Goal: Task Accomplishment & Management: Use online tool/utility

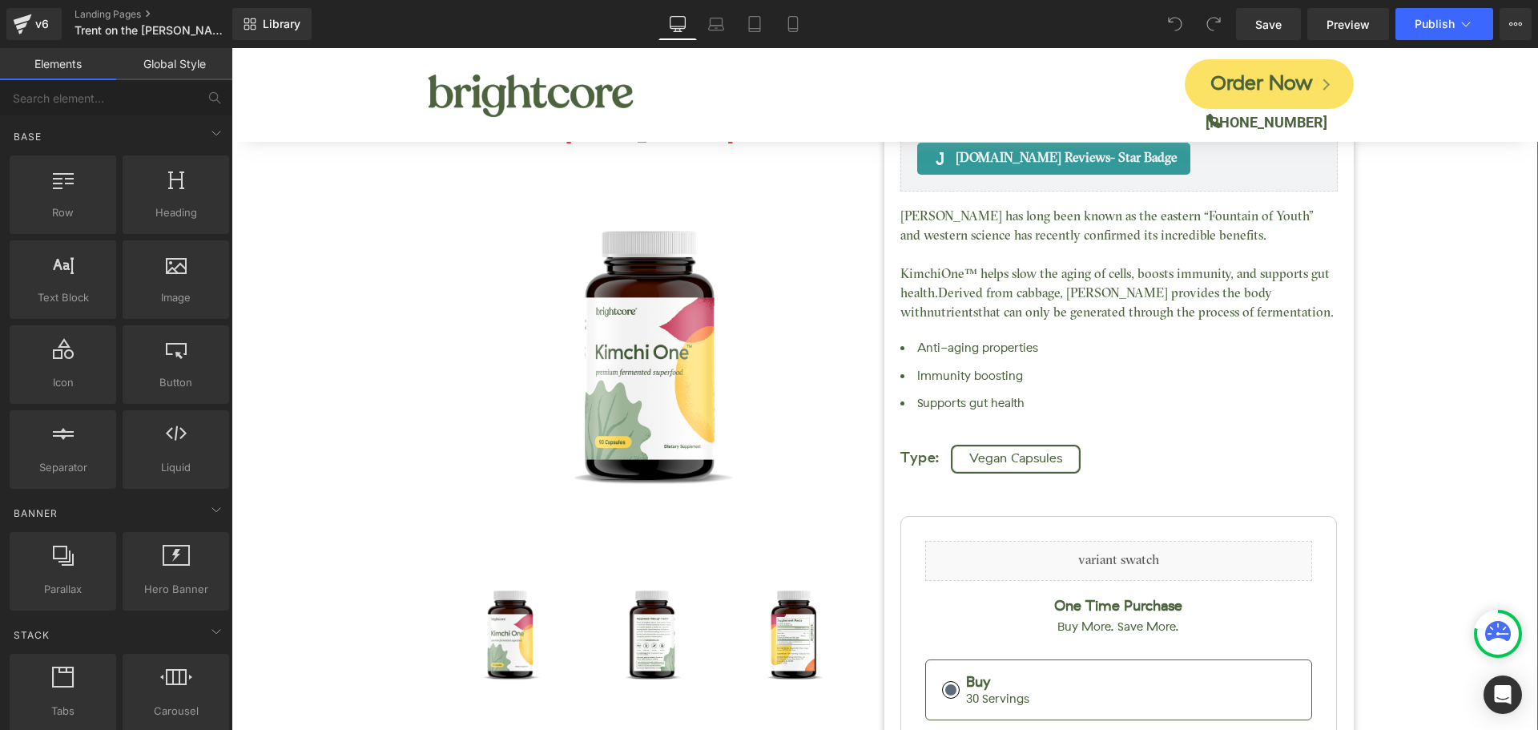
drag, startPoint x: 1473, startPoint y: 368, endPoint x: 1292, endPoint y: 308, distance: 190.7
click at [1473, 368] on div "Kimchi One™ (P) Title [DOMAIN_NAME] Reviews - Star Badge [DOMAIN_NAME] Reviews …" at bounding box center [884, 555] width 1290 height 1136
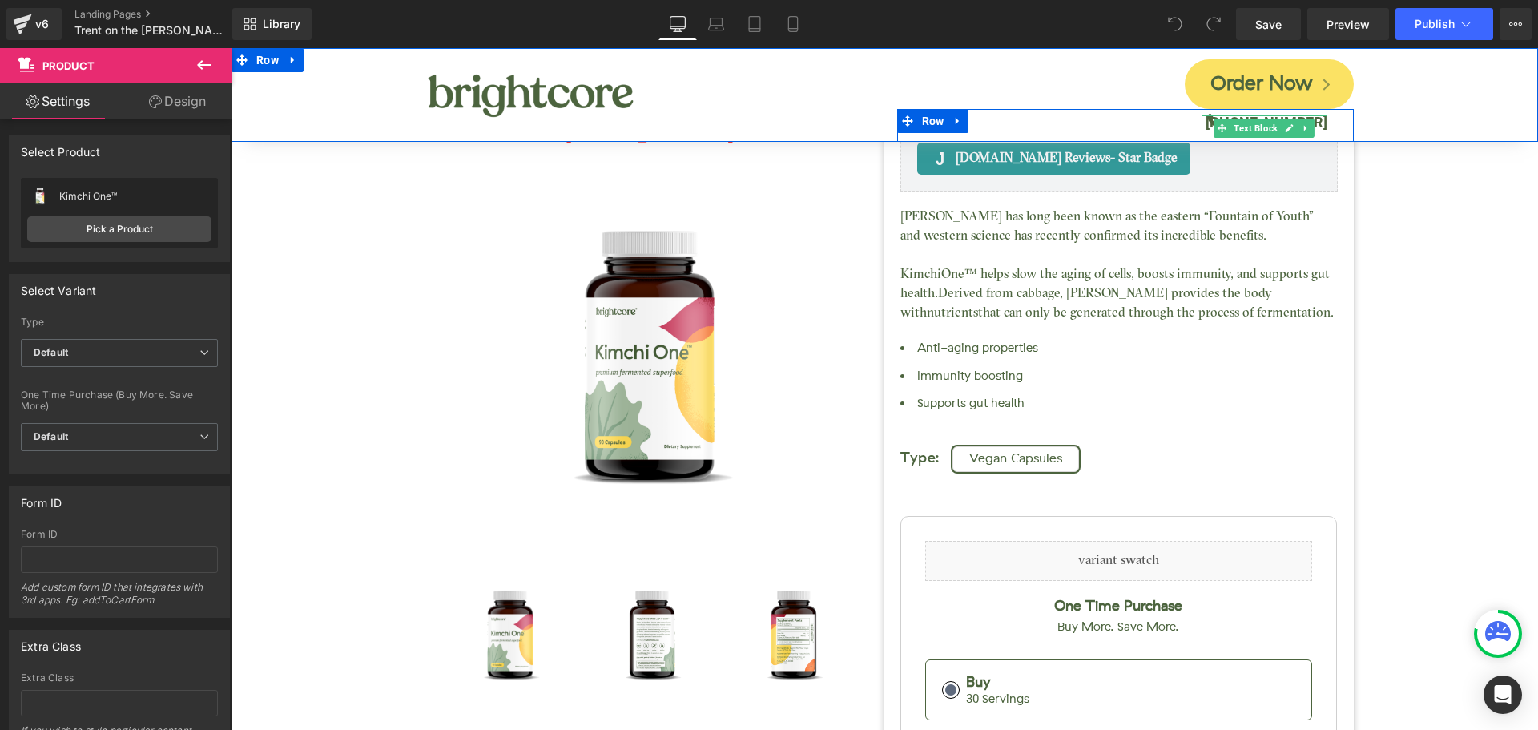
click at [1315, 123] on b "[PHONE_NUMBER]" at bounding box center [1266, 122] width 122 height 17
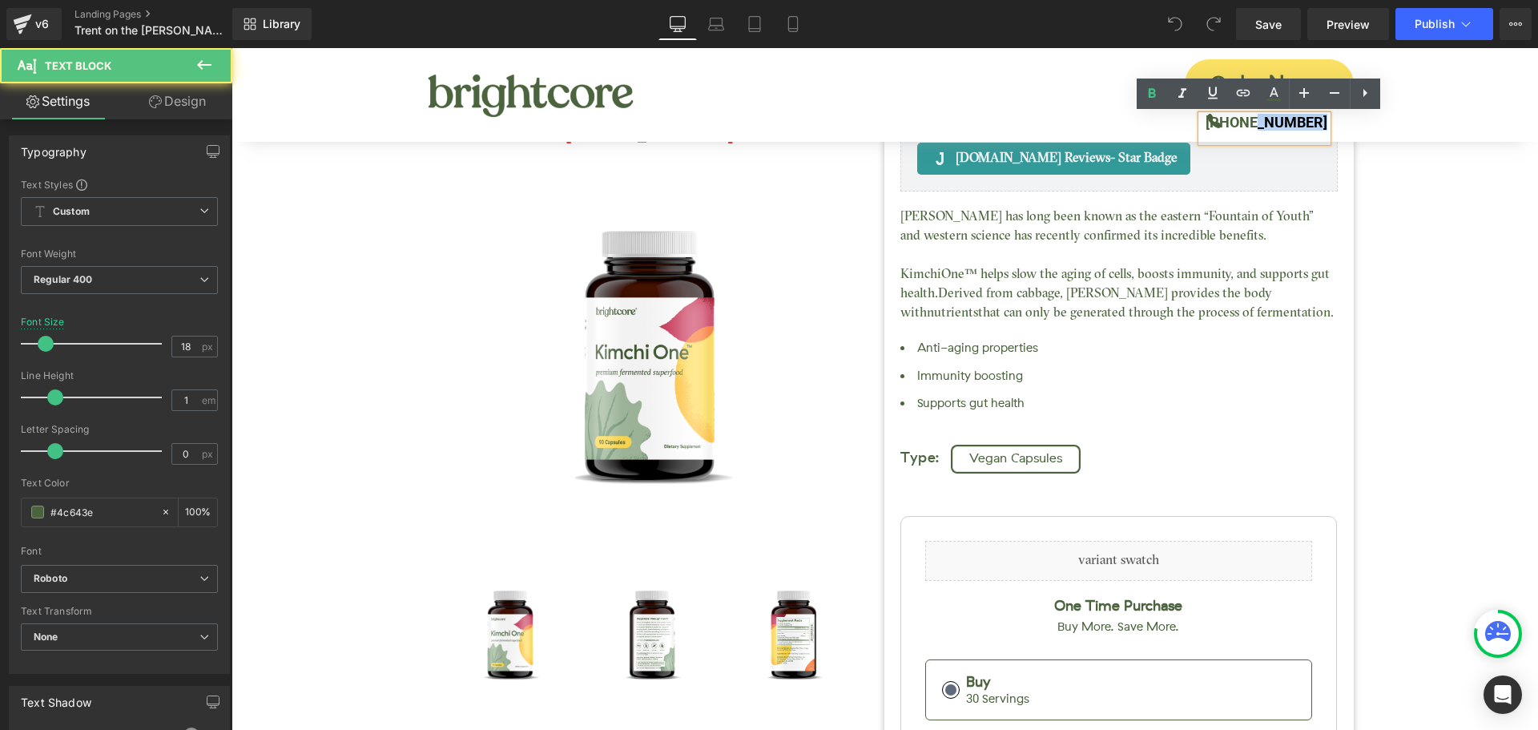
drag, startPoint x: 1258, startPoint y: 122, endPoint x: 1319, endPoint y: 122, distance: 60.9
click at [1319, 122] on b "[PHONE_NUMBER]" at bounding box center [1266, 122] width 122 height 17
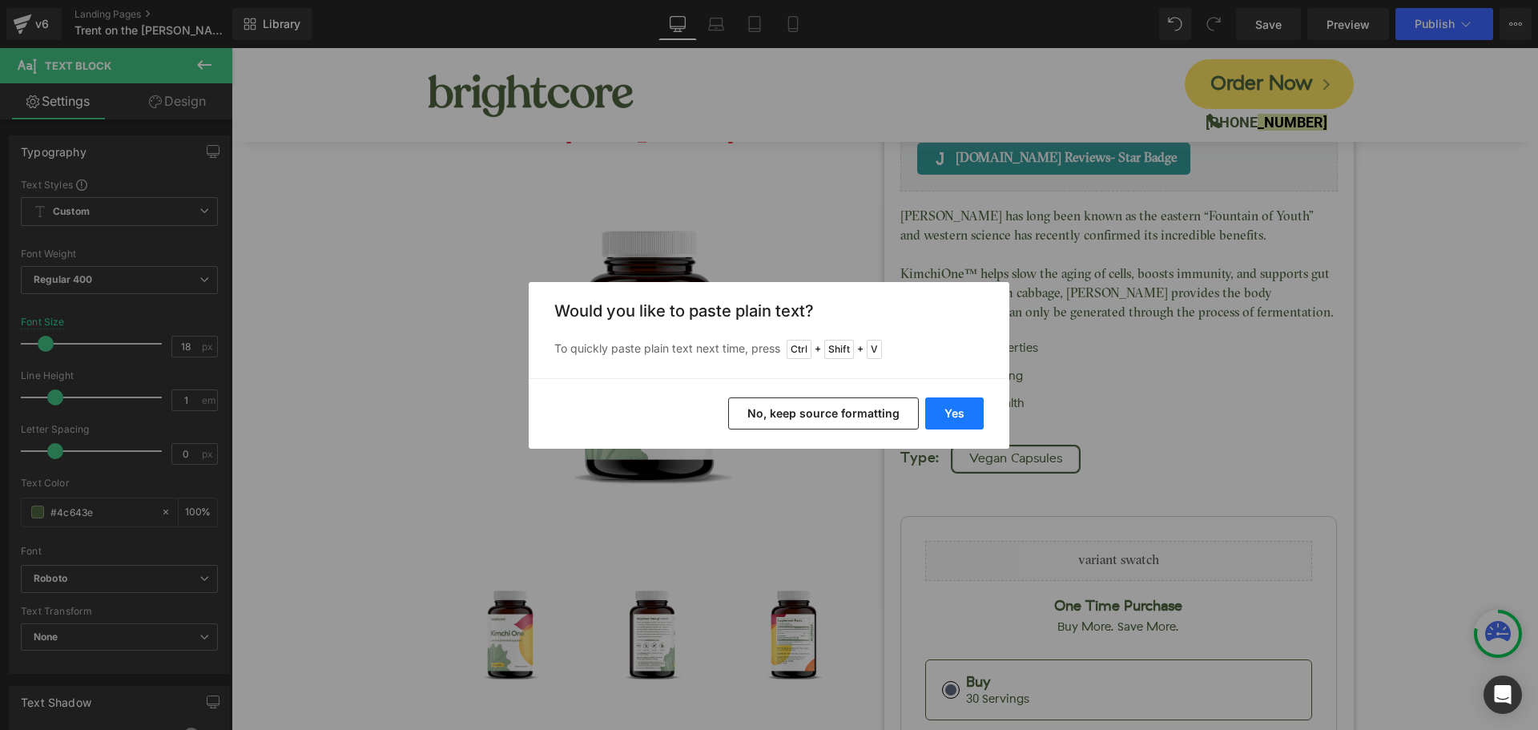
click at [971, 404] on button "Yes" at bounding box center [954, 413] width 58 height 32
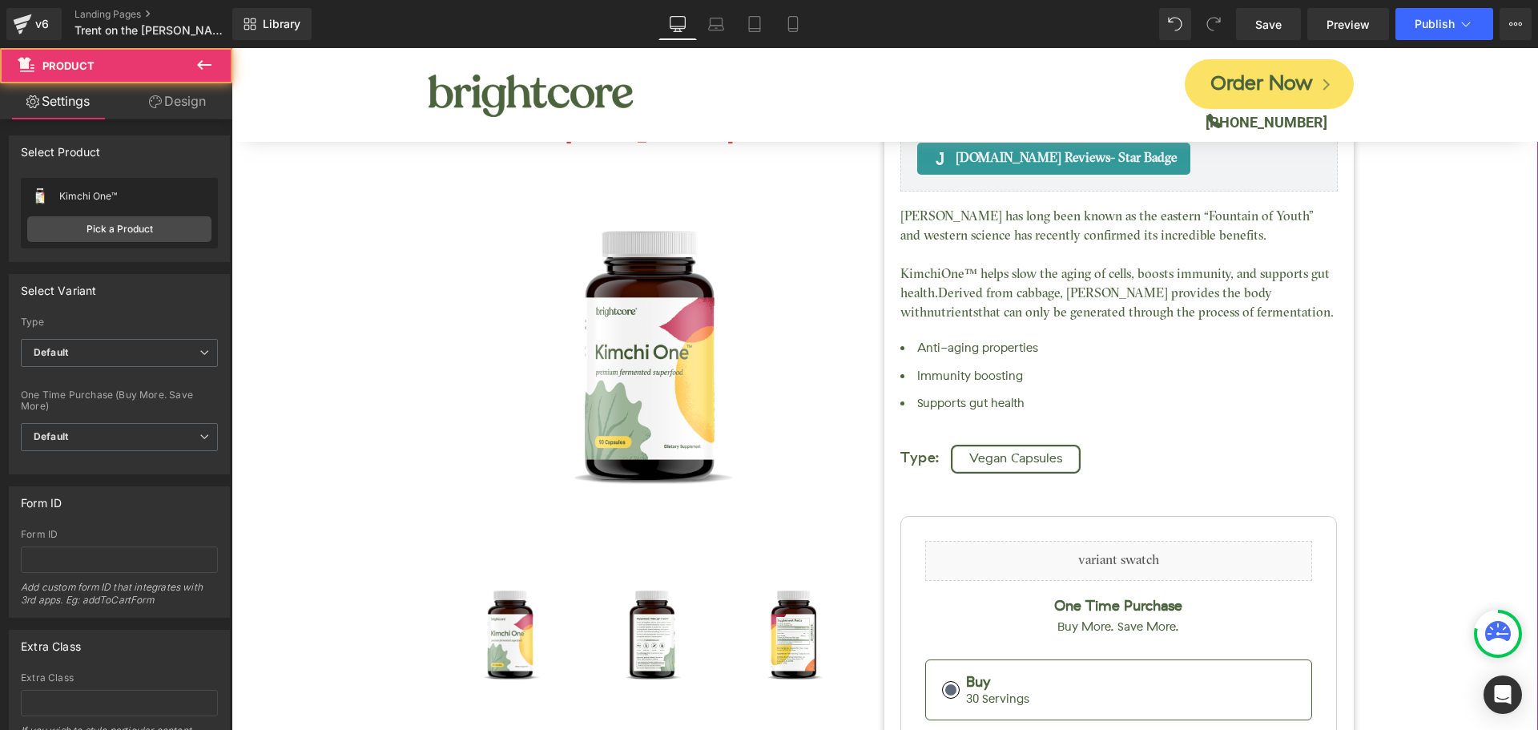
click at [1405, 277] on div "Kimchi One™ (P) Title [DOMAIN_NAME] Reviews - Star Badge [DOMAIN_NAME] Reviews …" at bounding box center [884, 555] width 1290 height 1136
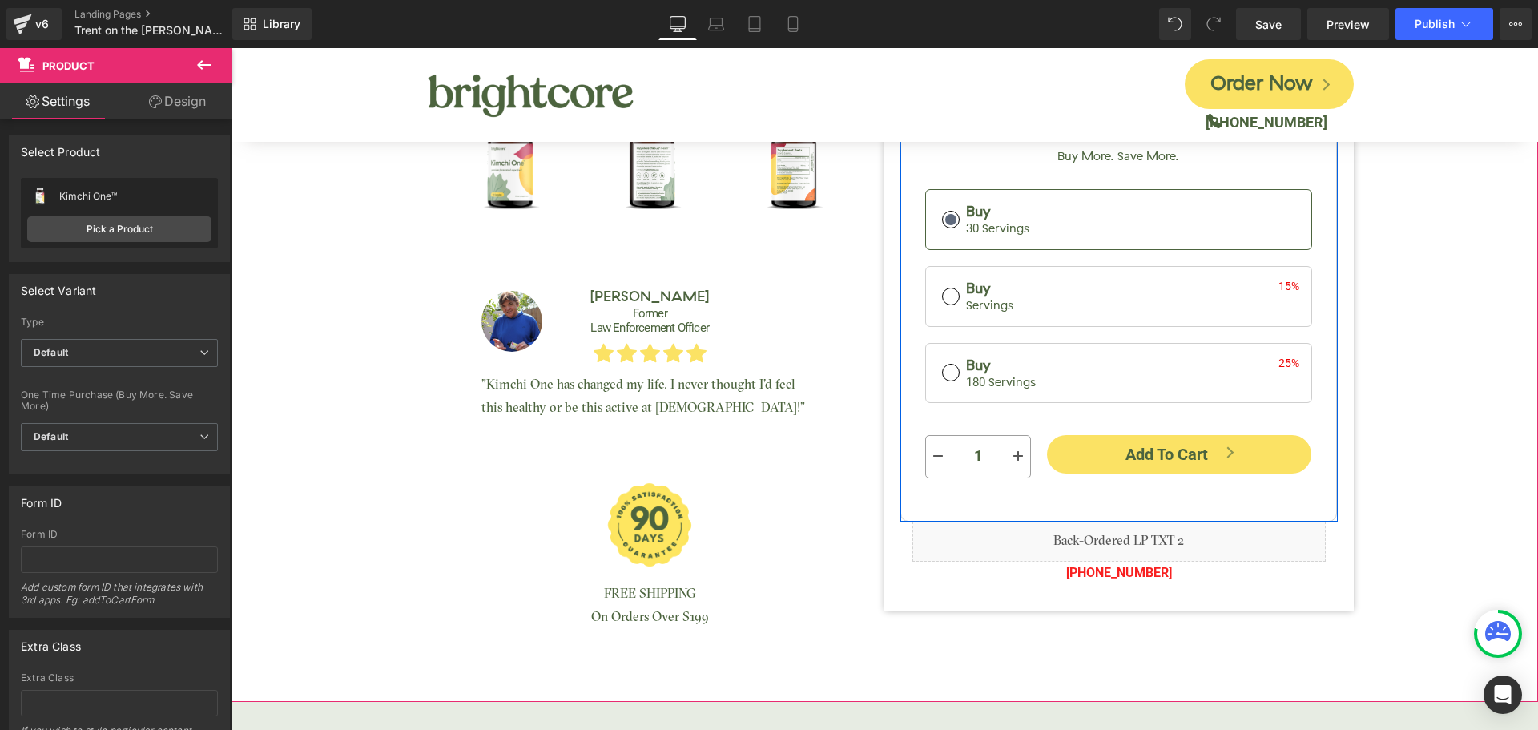
scroll to position [561, 0]
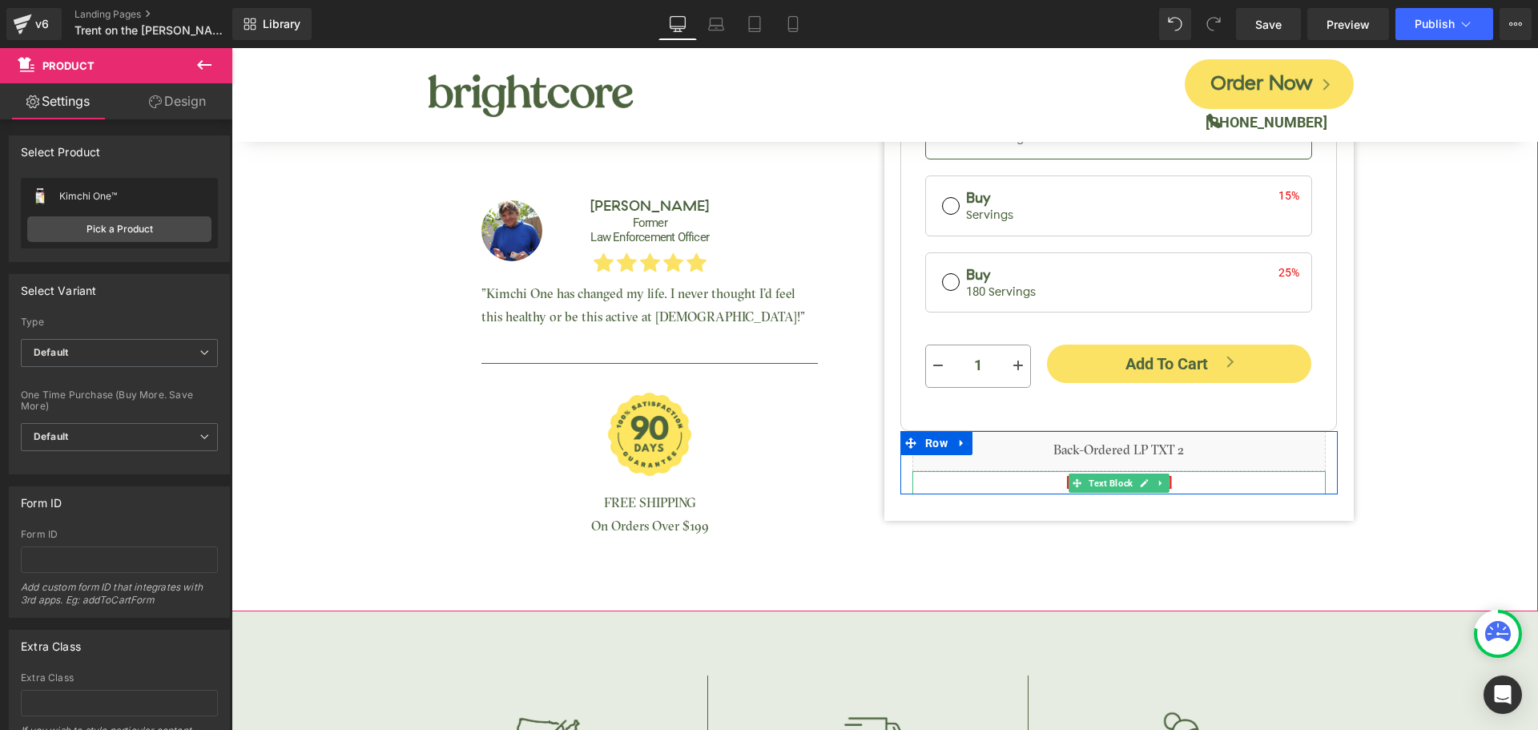
click at [1172, 479] on p "[PHONE_NUMBER]" at bounding box center [1118, 482] width 413 height 23
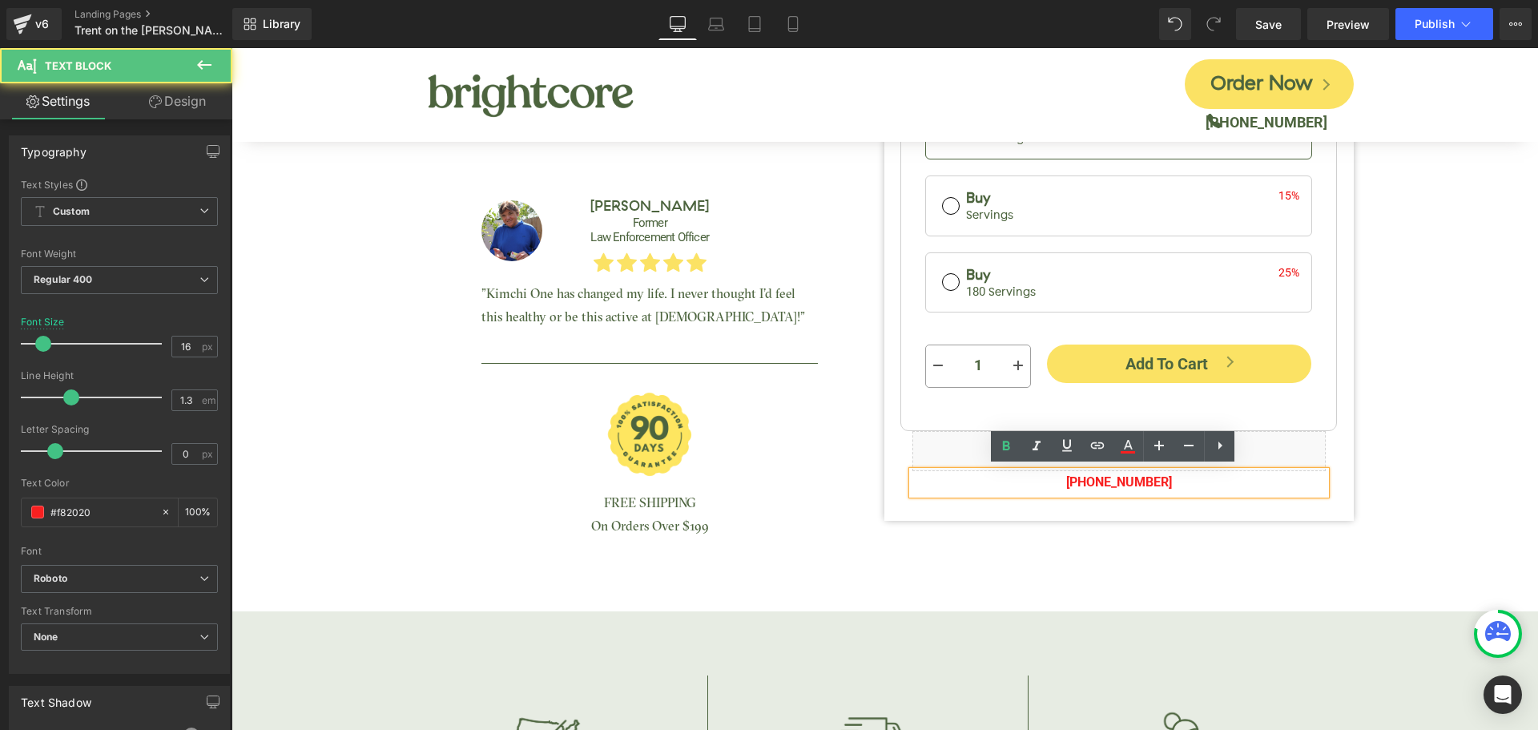
drag, startPoint x: 1102, startPoint y: 478, endPoint x: 1188, endPoint y: 479, distance: 85.7
click at [1188, 479] on p "[PHONE_NUMBER]" at bounding box center [1118, 482] width 413 height 23
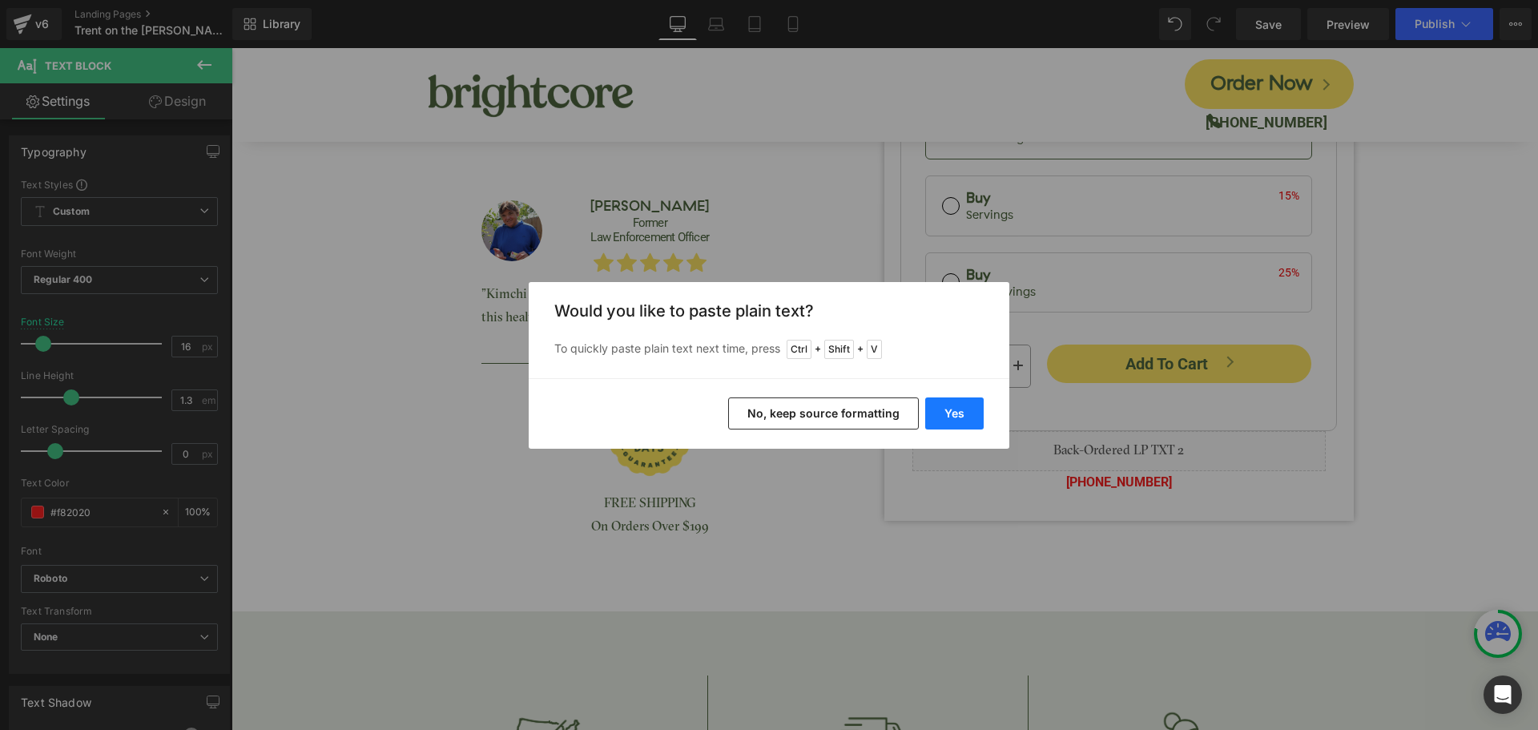
click at [955, 415] on button "Yes" at bounding box center [954, 413] width 58 height 32
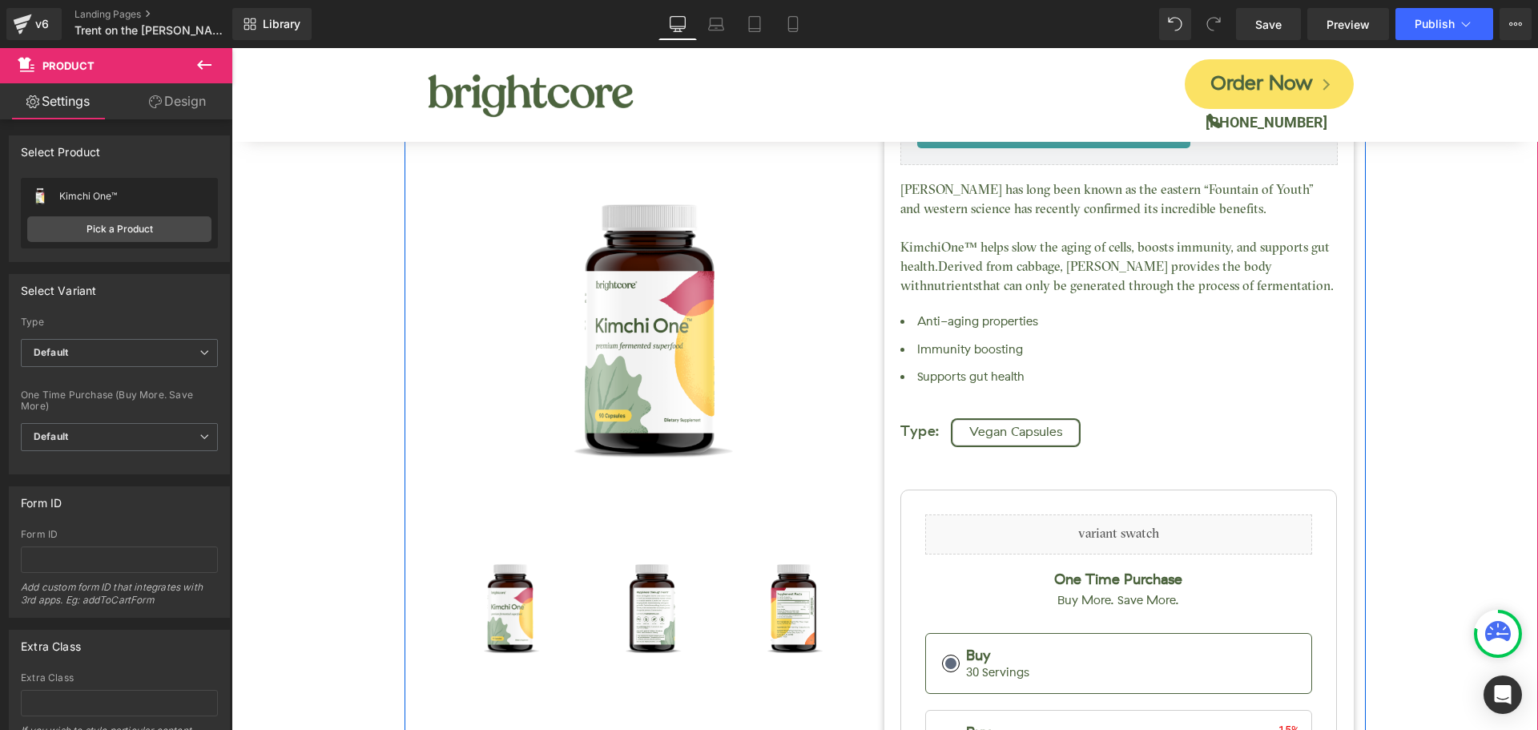
scroll to position [0, 0]
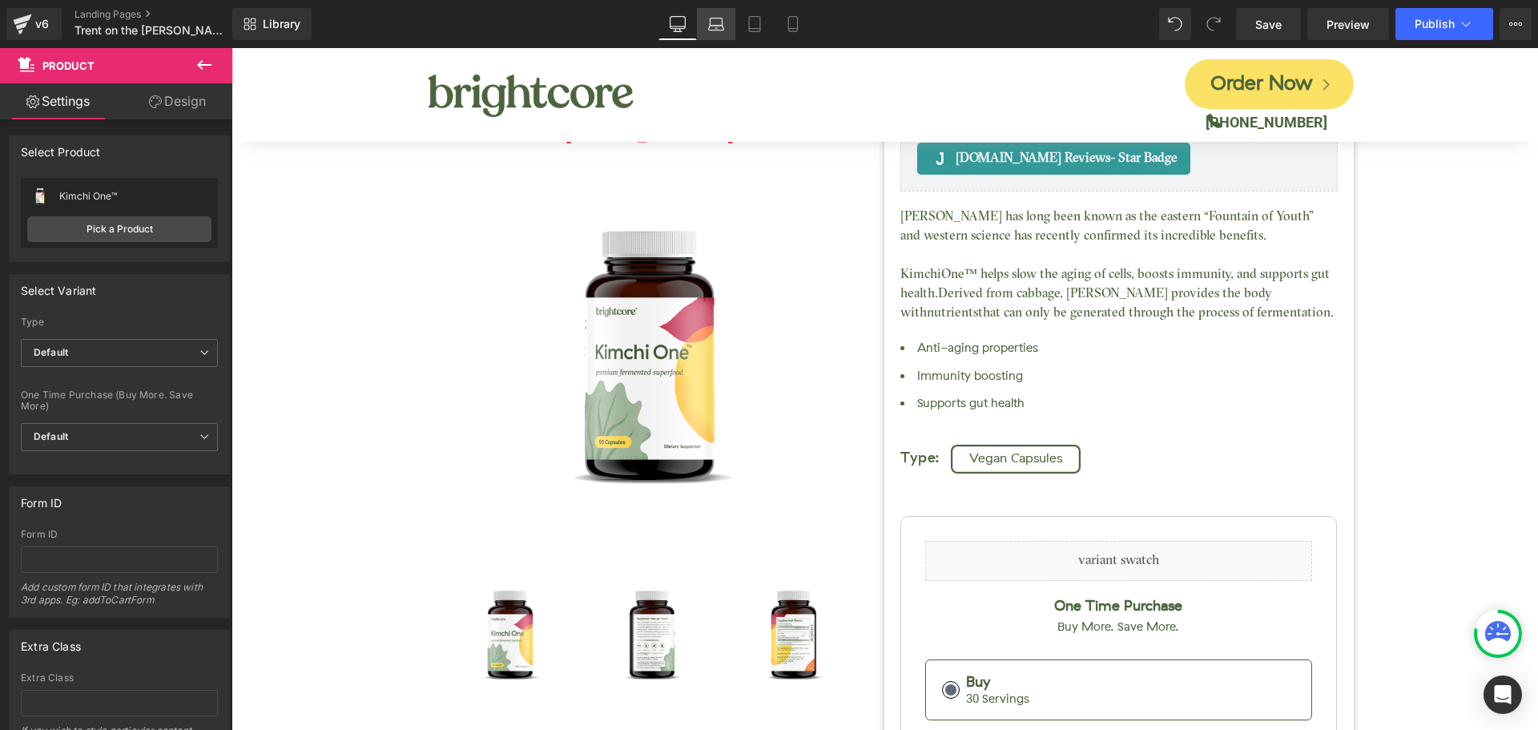
click at [715, 30] on icon at bounding box center [716, 28] width 15 height 5
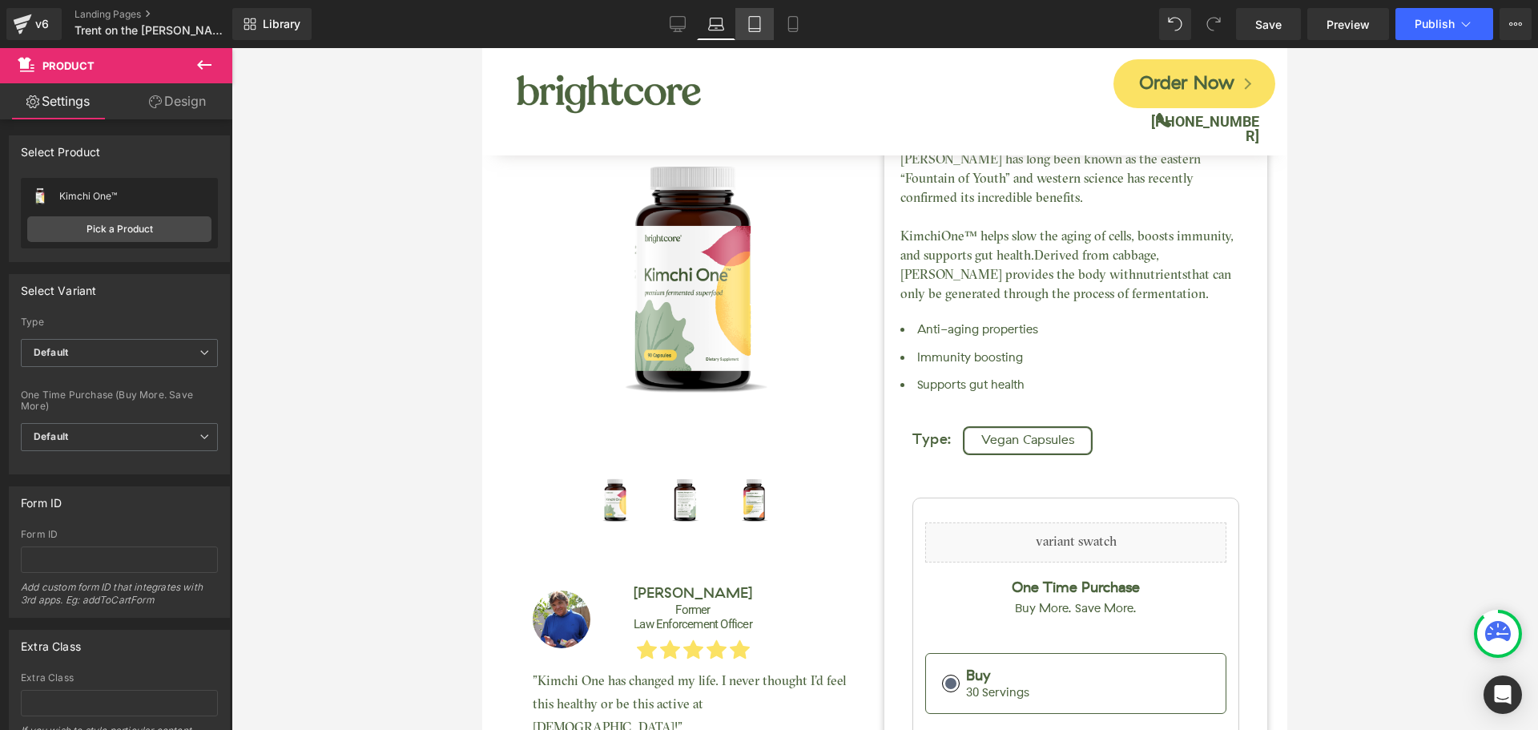
click at [761, 34] on link "Tablet" at bounding box center [754, 24] width 38 height 32
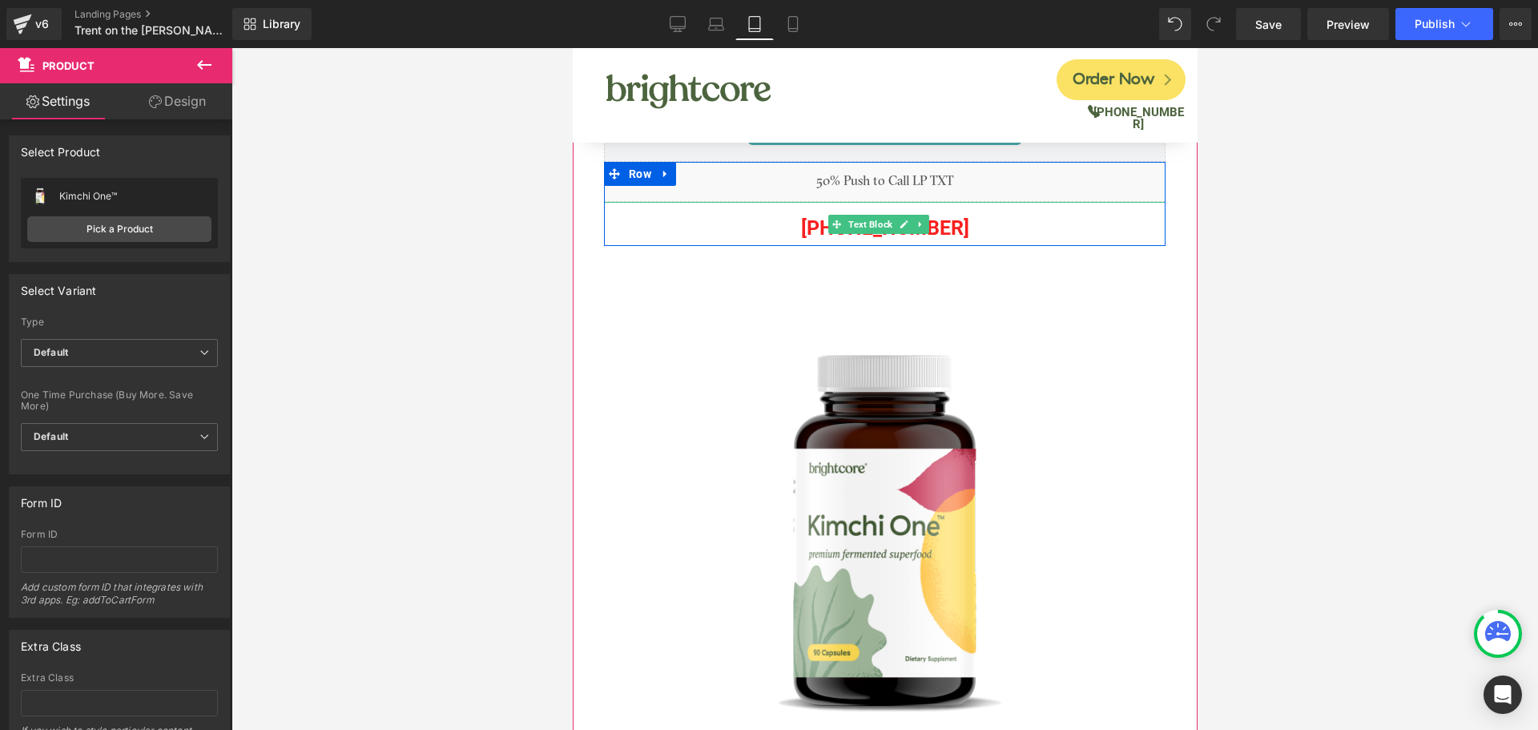
click at [958, 227] on p "[PHONE_NUMBER]" at bounding box center [883, 228] width 561 height 36
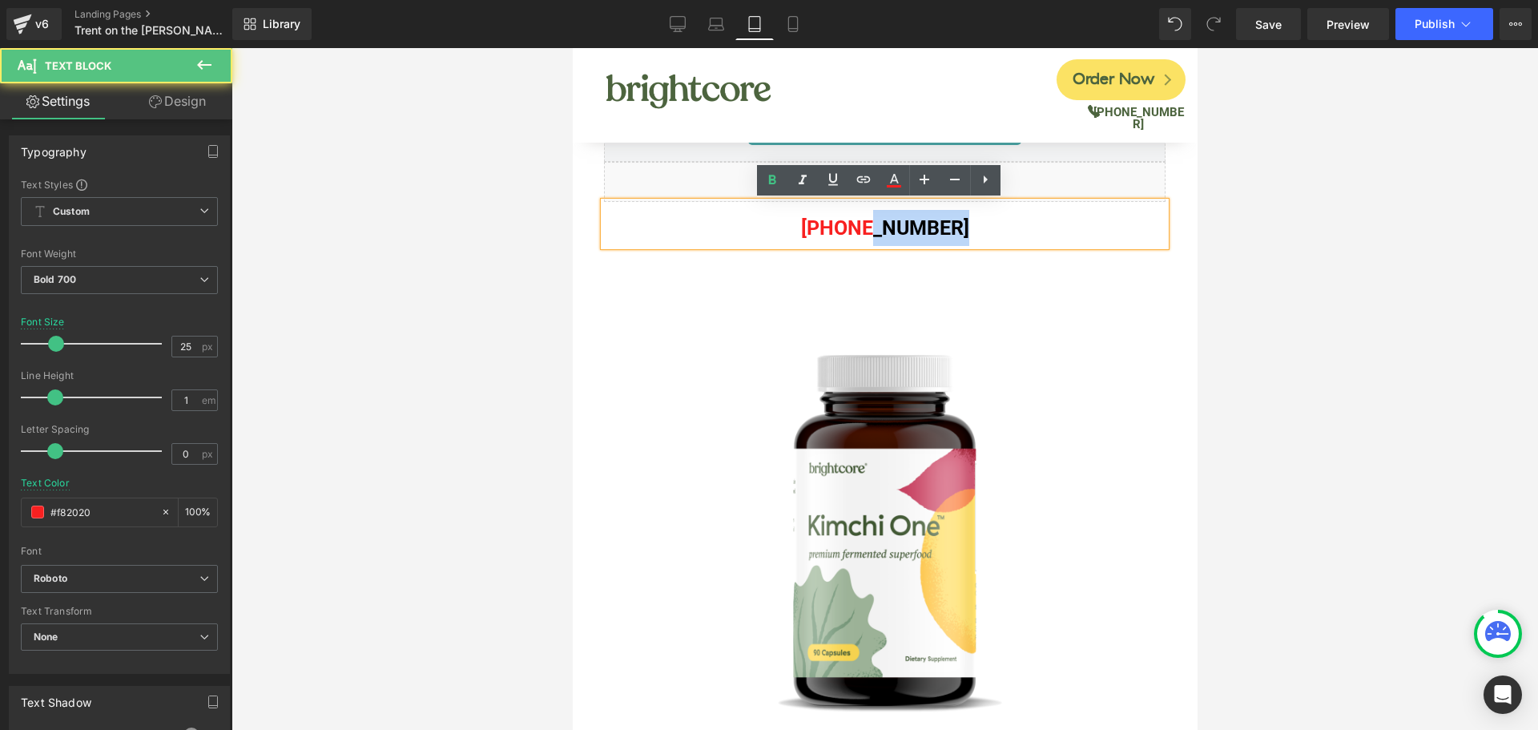
drag, startPoint x: 862, startPoint y: 228, endPoint x: 963, endPoint y: 227, distance: 100.1
click at [963, 227] on p "[PHONE_NUMBER]" at bounding box center [883, 228] width 561 height 36
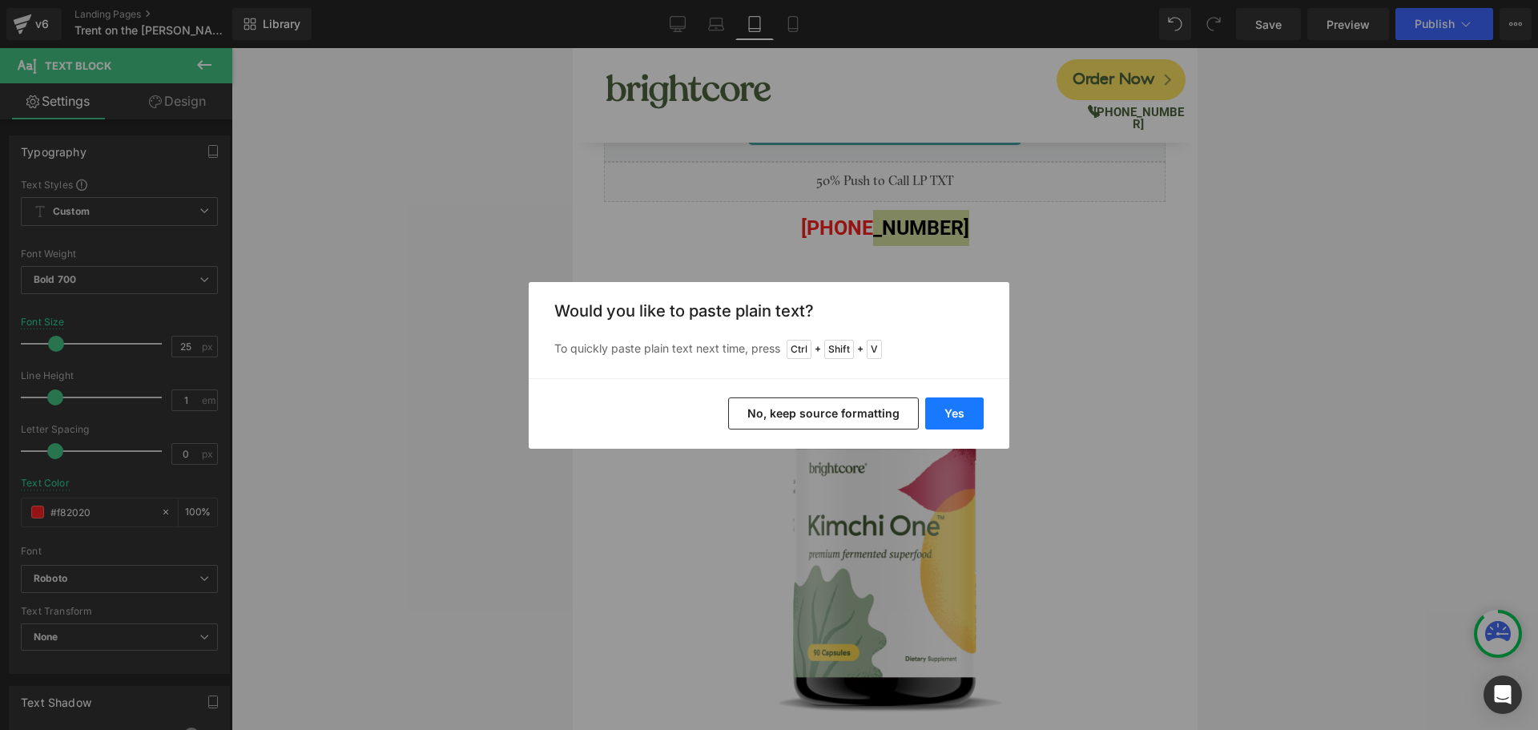
click at [955, 401] on button "Yes" at bounding box center [954, 413] width 58 height 32
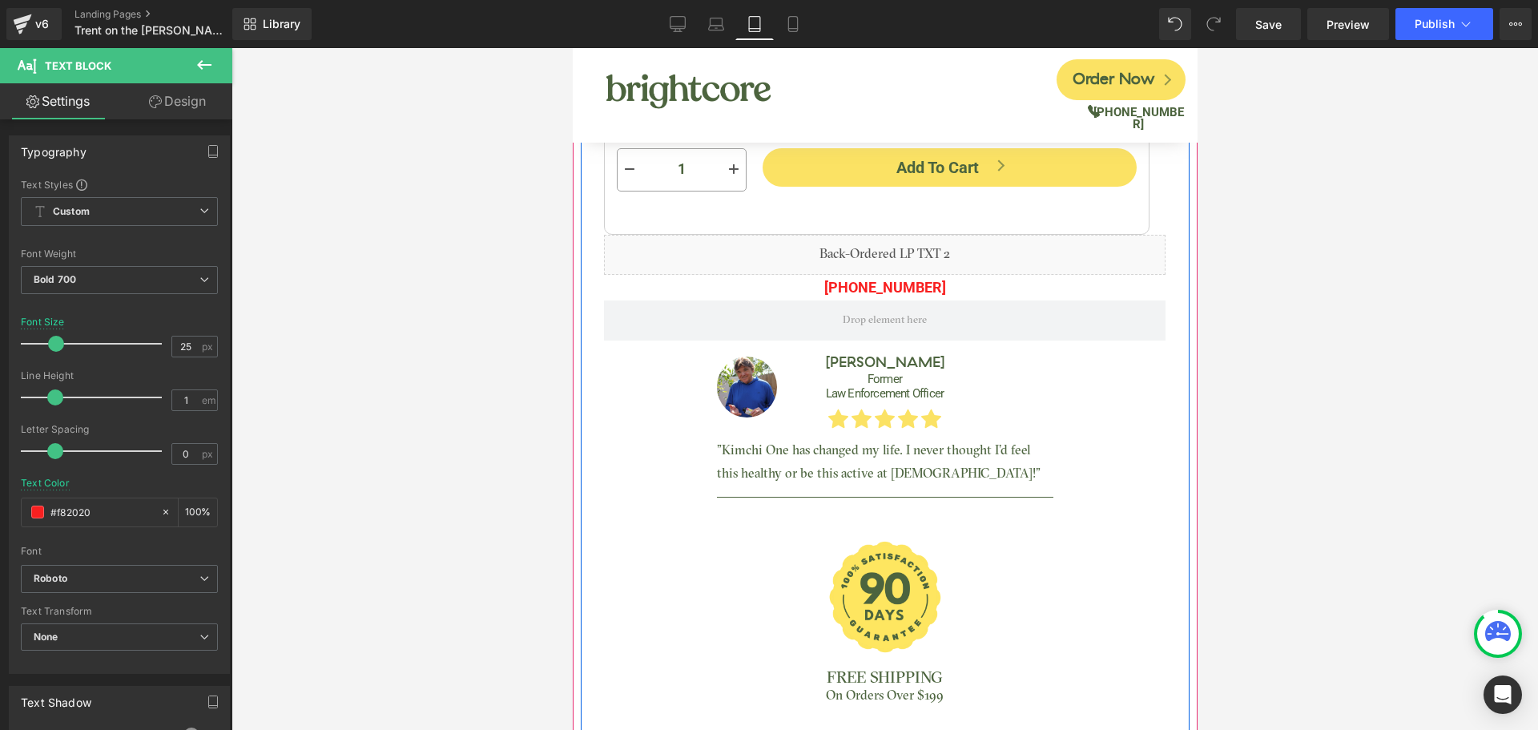
scroll to position [1521, 0]
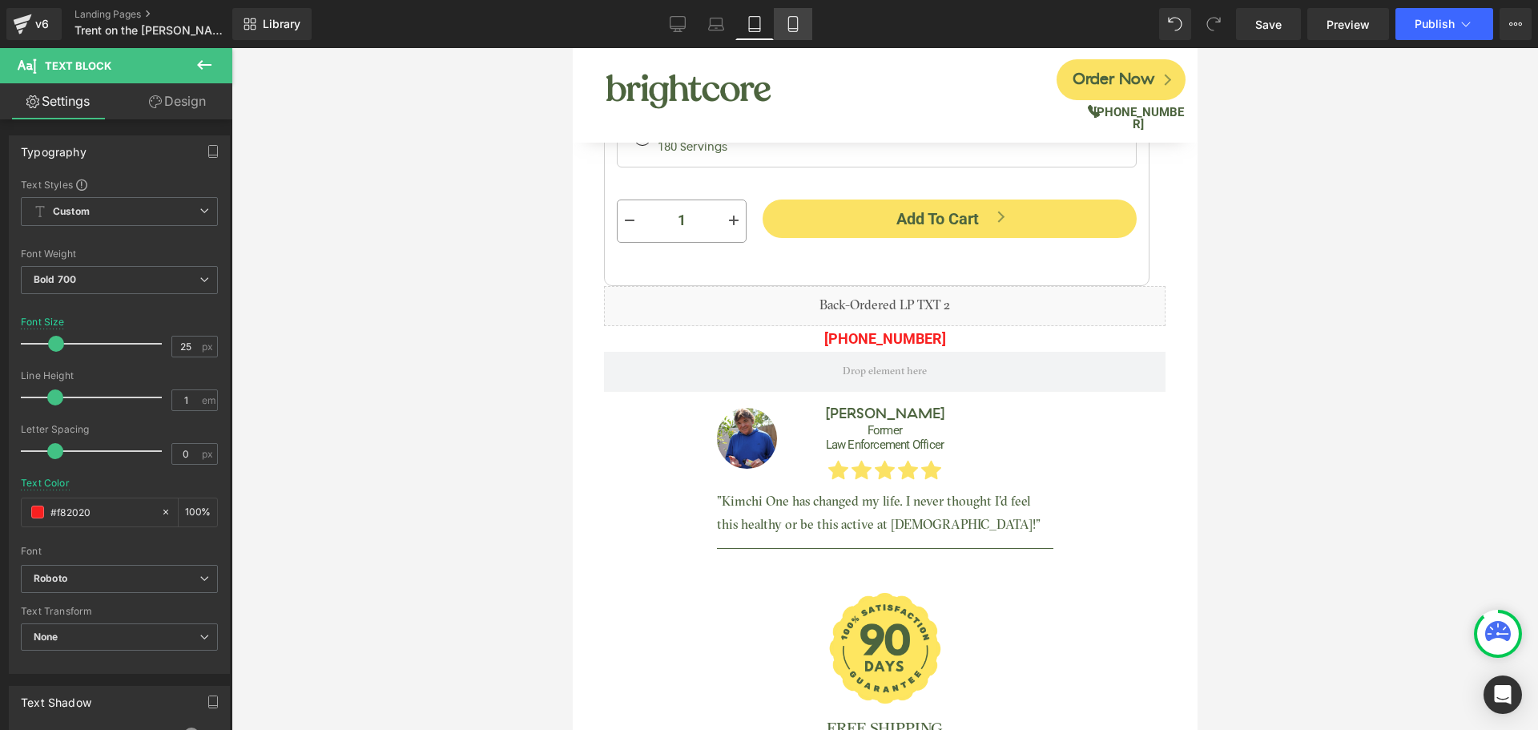
click at [795, 26] on icon at bounding box center [793, 24] width 16 height 16
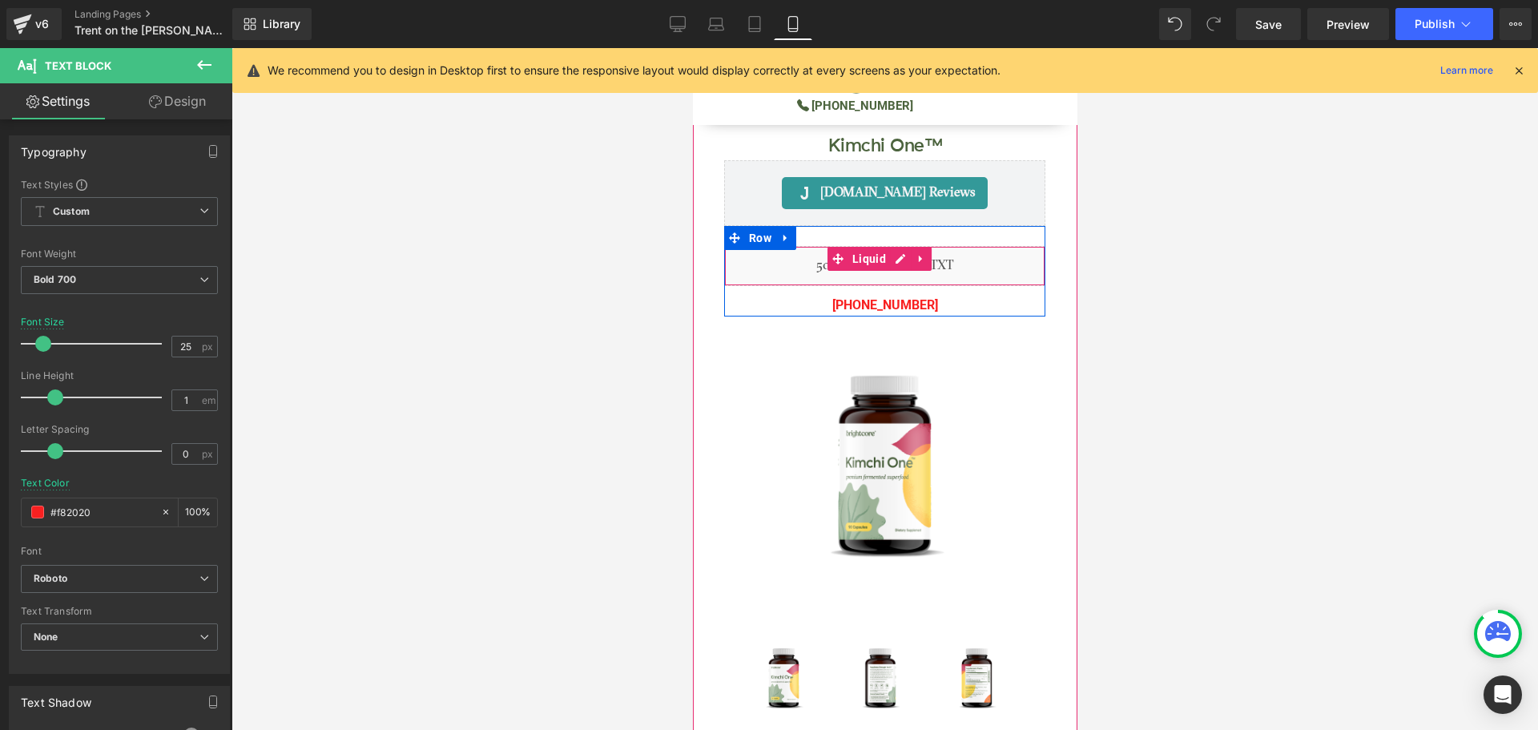
scroll to position [0, 0]
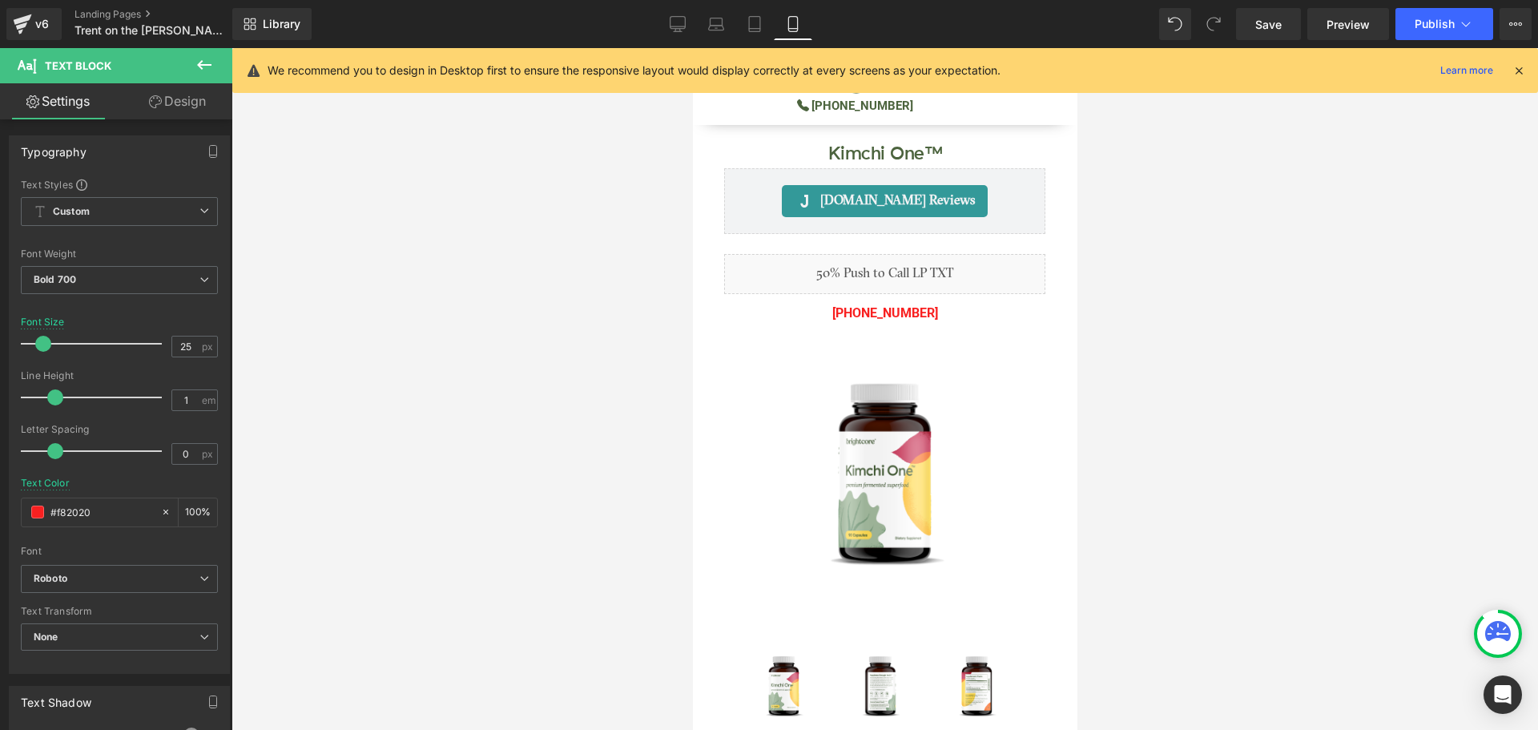
click at [1517, 70] on icon at bounding box center [1518, 70] width 14 height 14
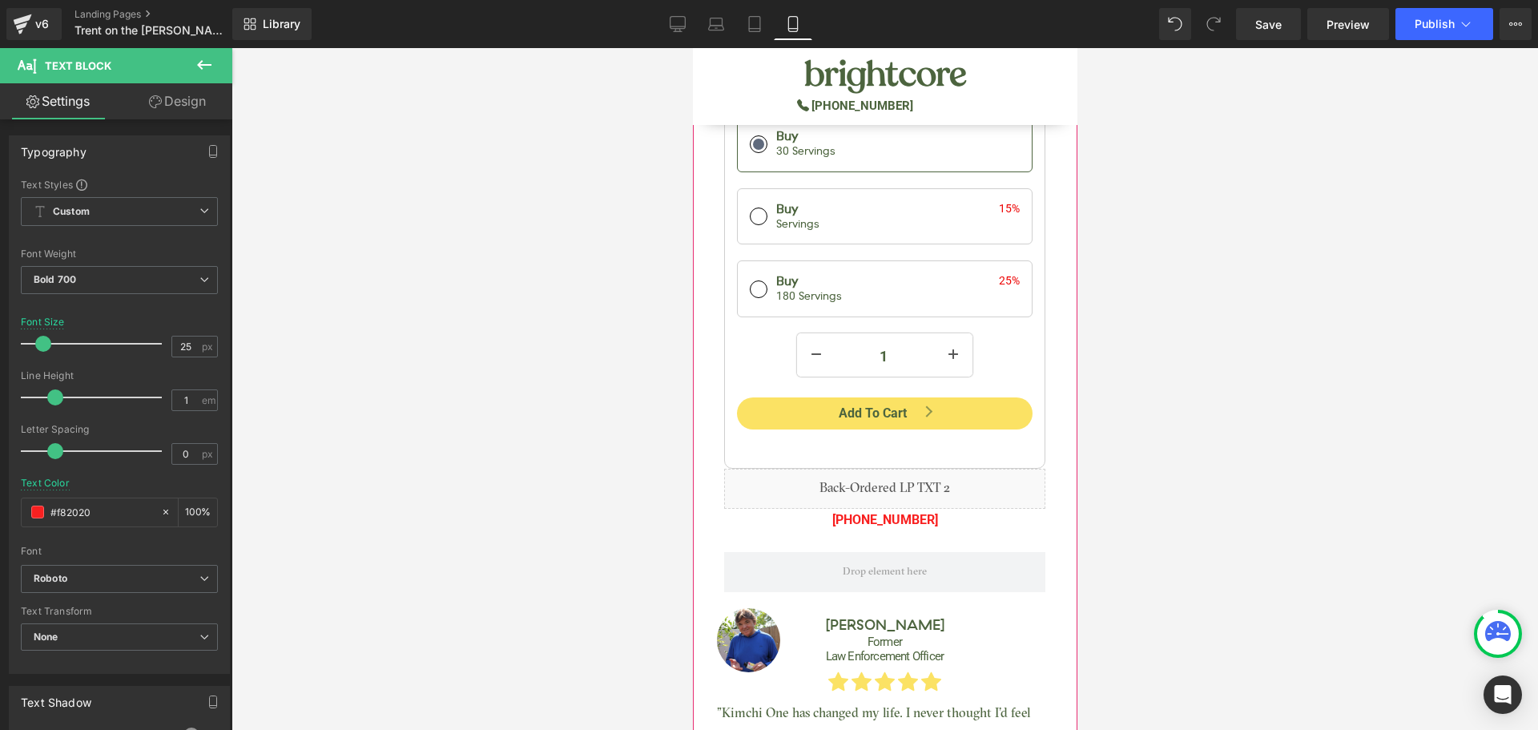
scroll to position [1121, 0]
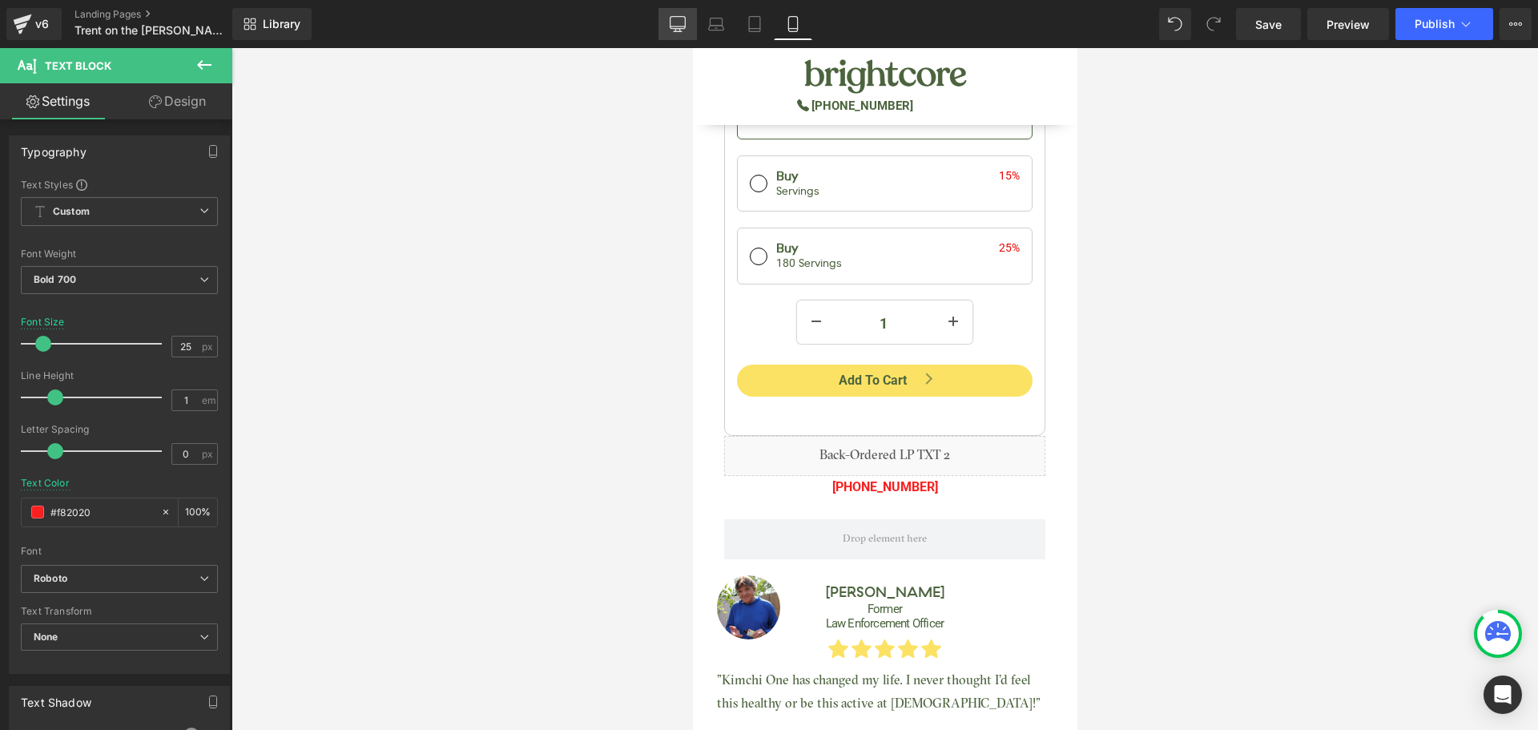
click at [685, 30] on icon at bounding box center [677, 24] width 16 height 16
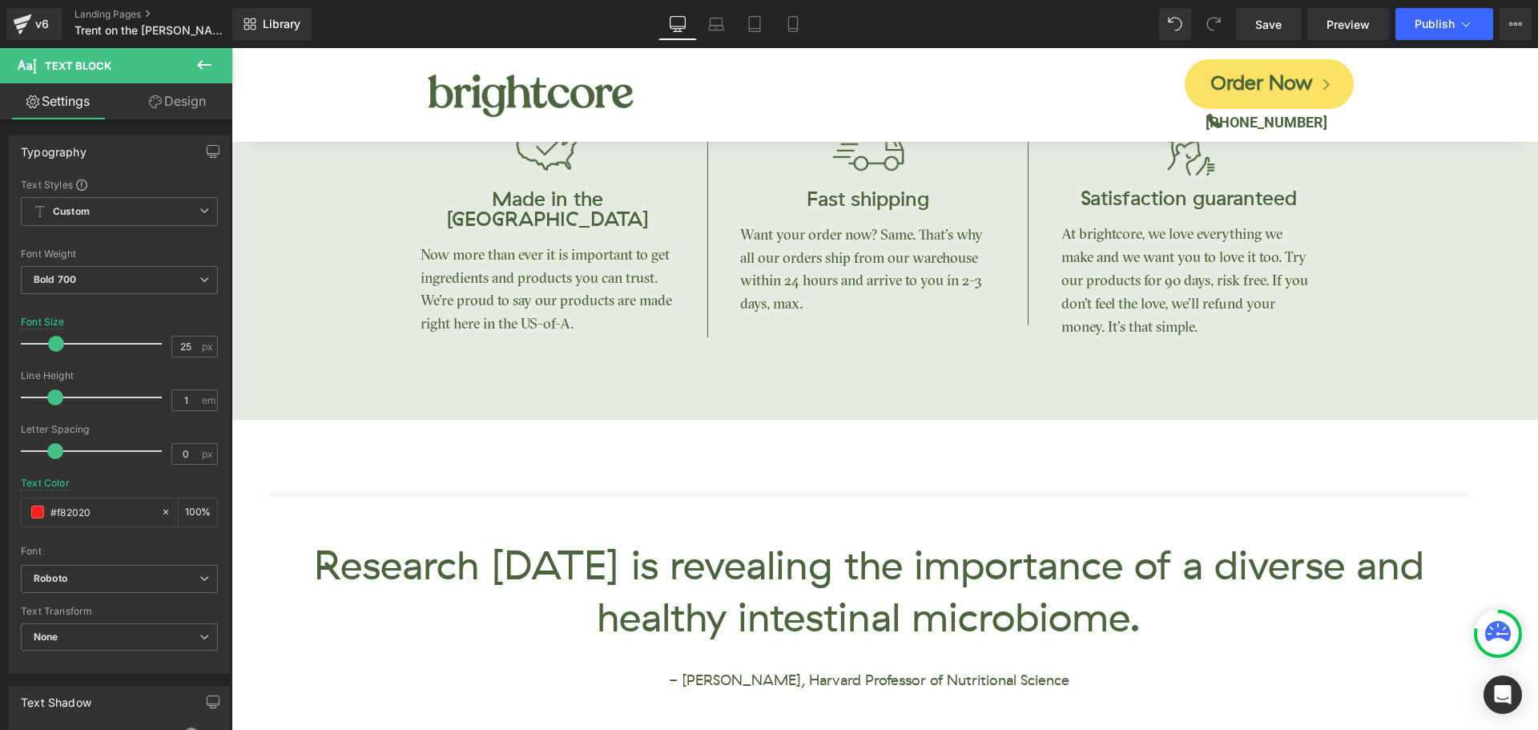
scroll to position [0, 0]
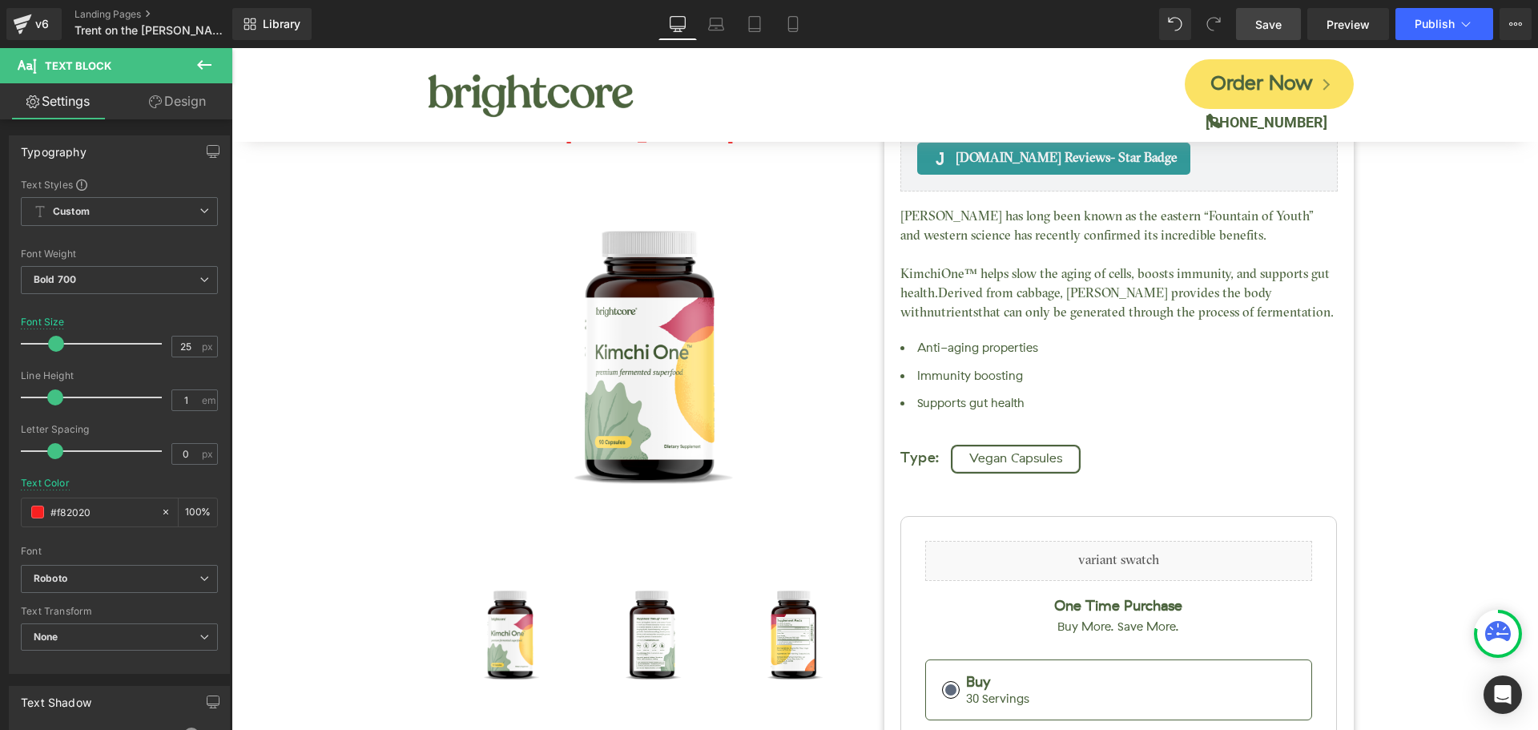
click at [1272, 30] on span "Save" at bounding box center [1268, 24] width 26 height 17
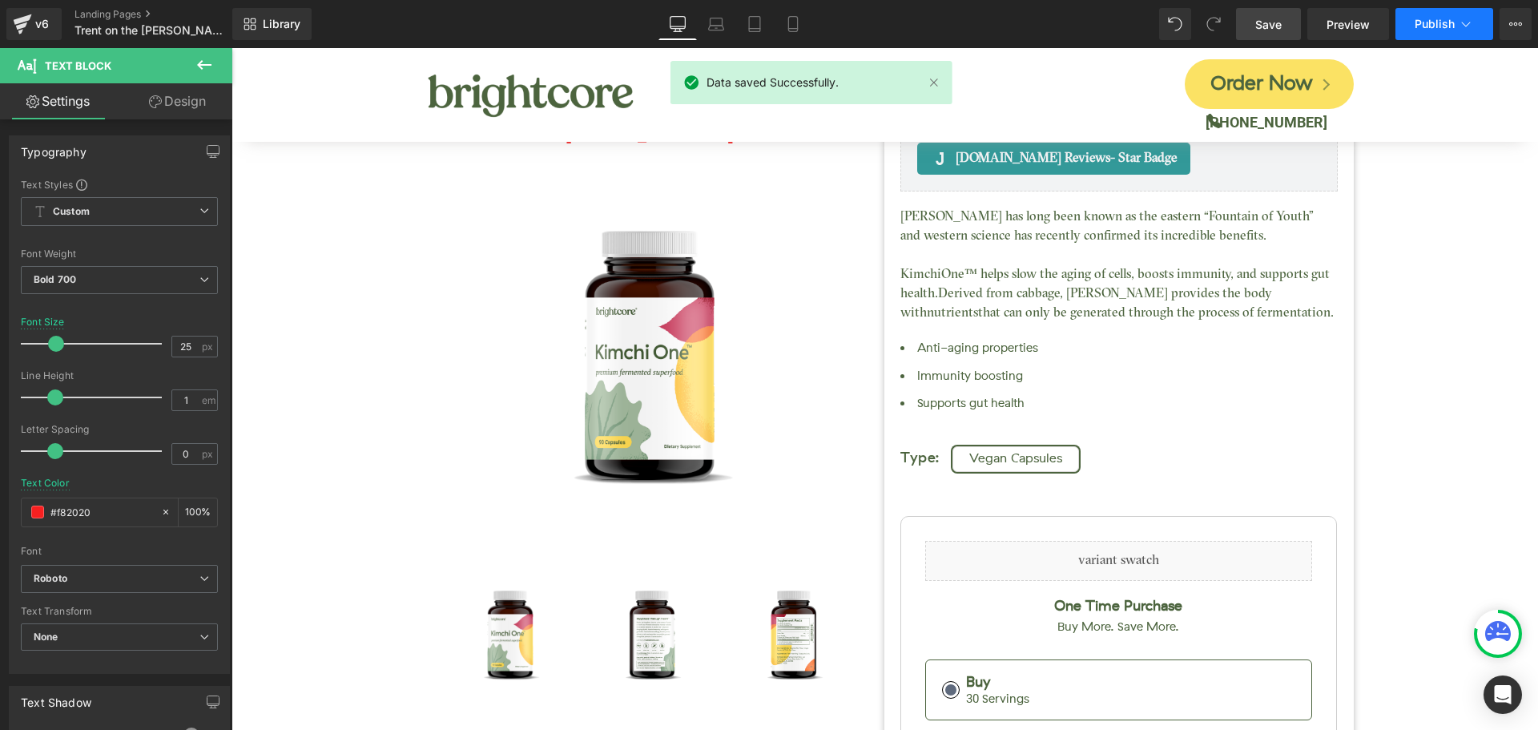
click at [1425, 33] on button "Publish" at bounding box center [1444, 24] width 98 height 32
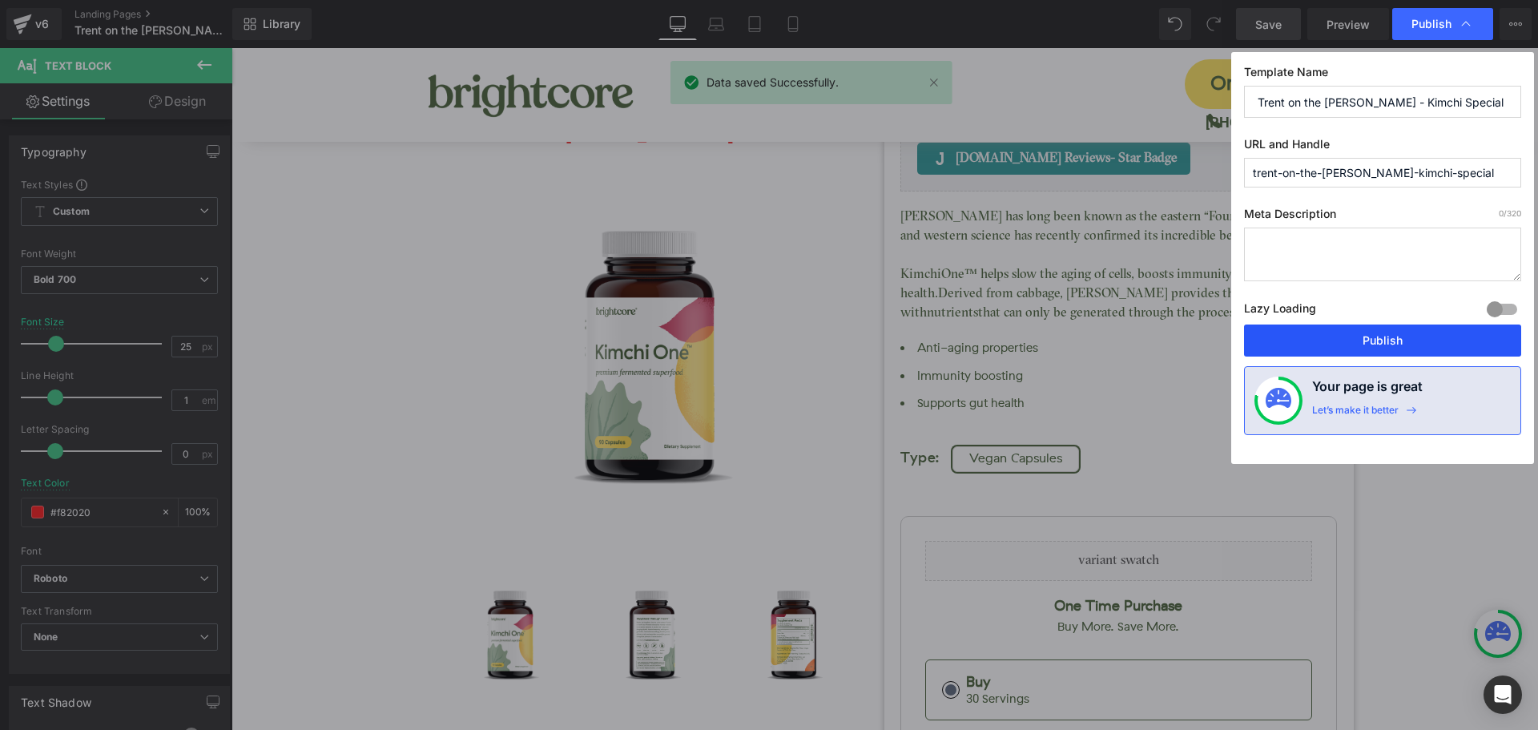
click at [1419, 332] on button "Publish" at bounding box center [1382, 340] width 277 height 32
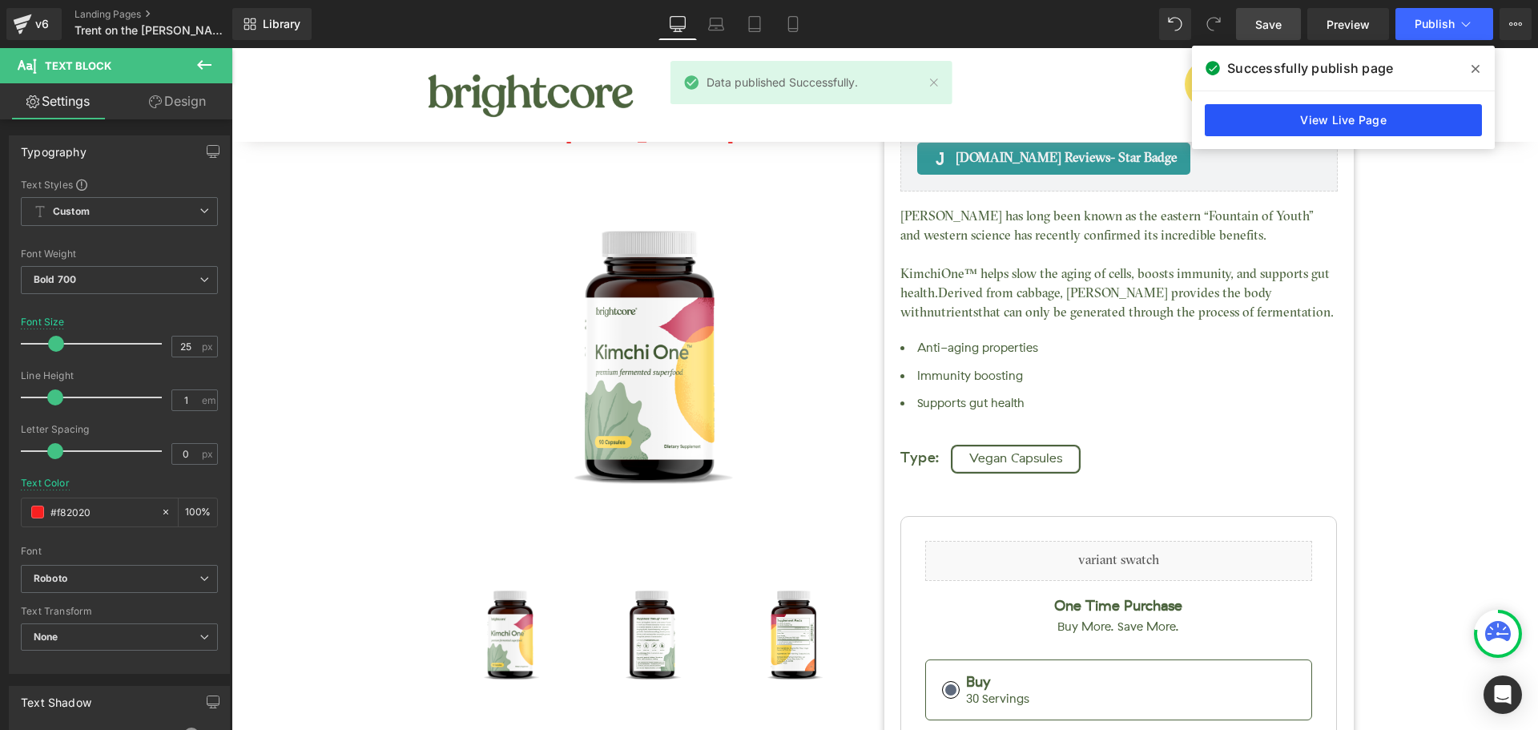
click at [1433, 114] on link "View Live Page" at bounding box center [1342, 120] width 277 height 32
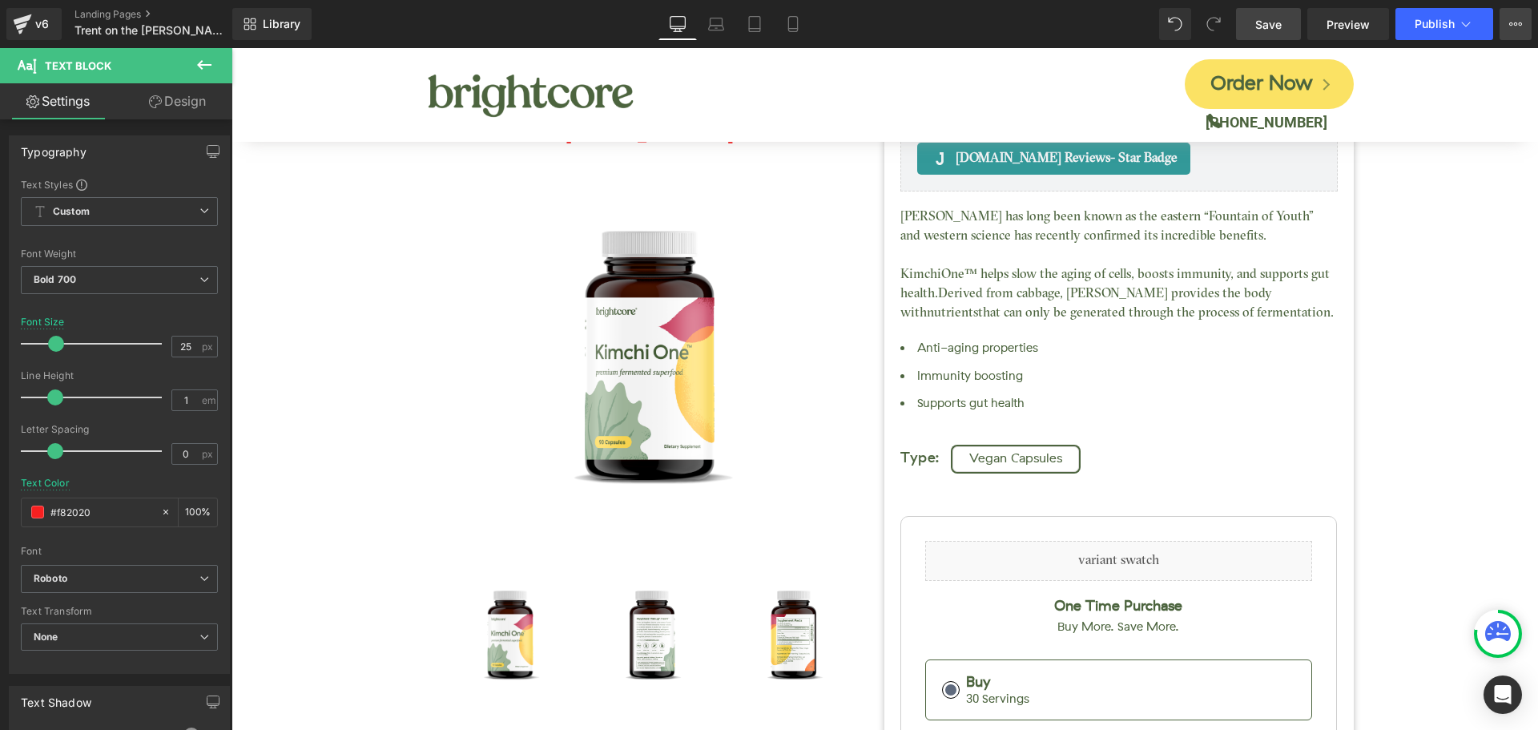
click at [1518, 26] on icon at bounding box center [1515, 24] width 13 height 13
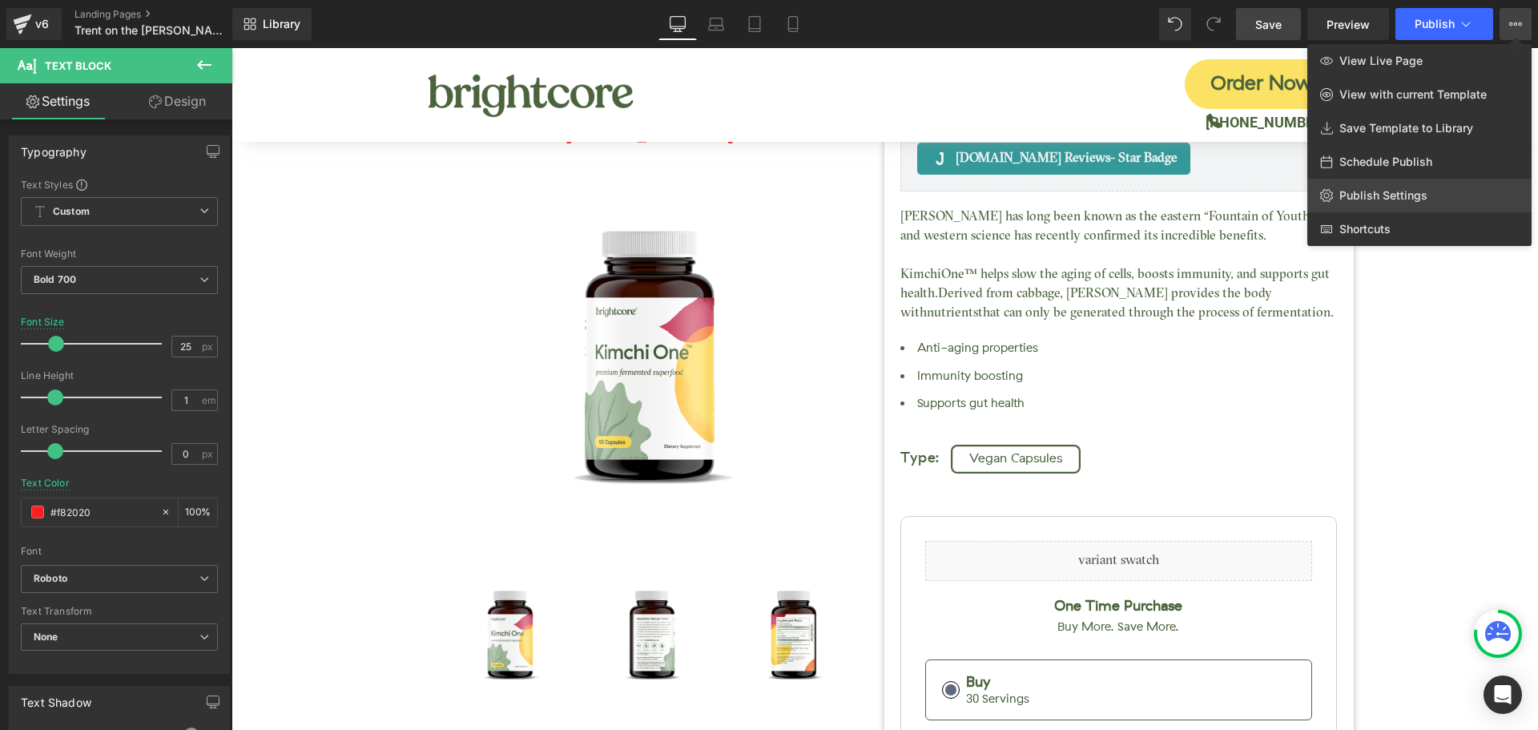
click at [1433, 199] on link "Publish Settings" at bounding box center [1419, 196] width 224 height 34
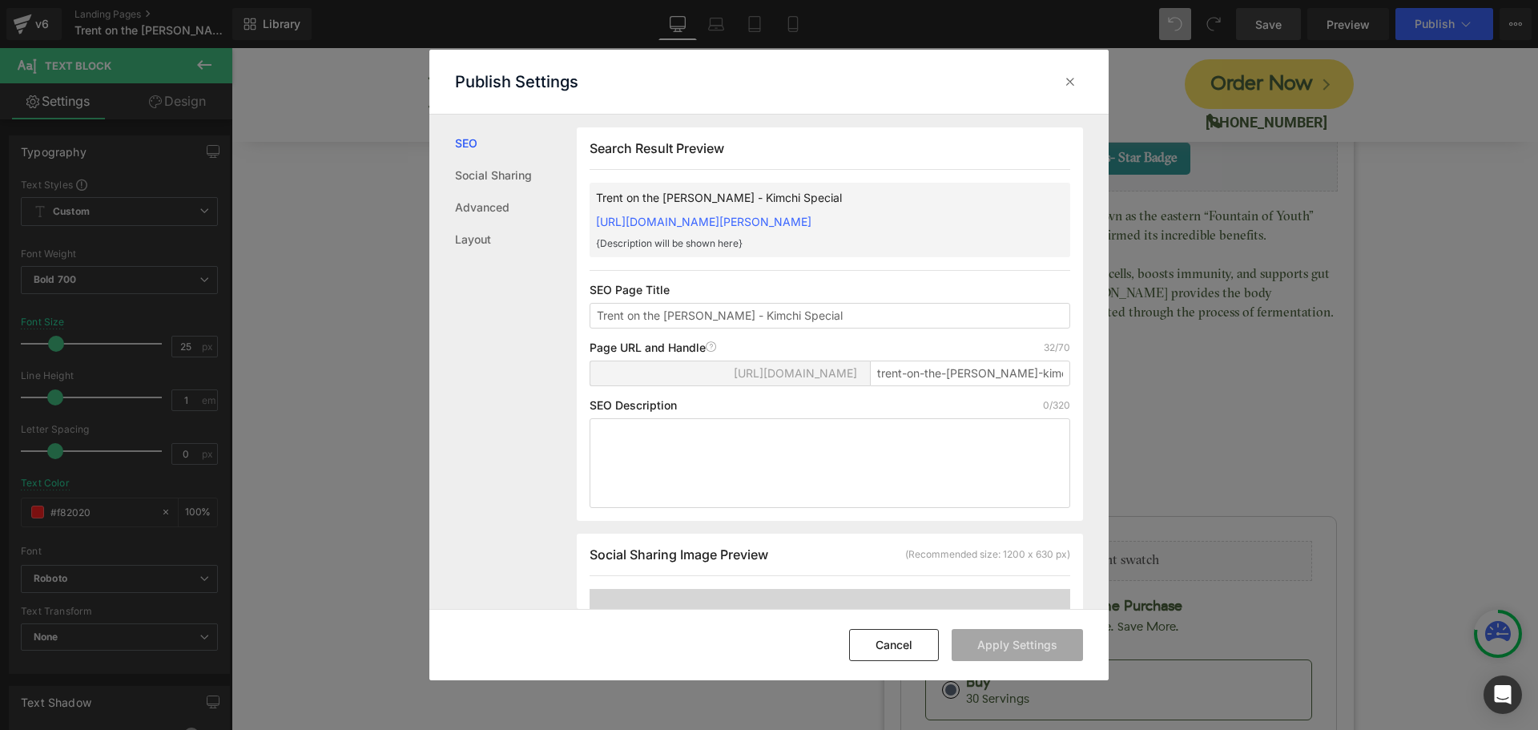
scroll to position [1, 0]
drag, startPoint x: 898, startPoint y: 373, endPoint x: 1195, endPoint y: 368, distance: 296.3
click at [1195, 371] on div "Publish Settings SEO Social Sharing Advanced Layout Search Result Preview Trent…" at bounding box center [769, 365] width 1538 height 730
type input "trent"
click at [1015, 652] on button "Apply Settings" at bounding box center [1016, 645] width 131 height 32
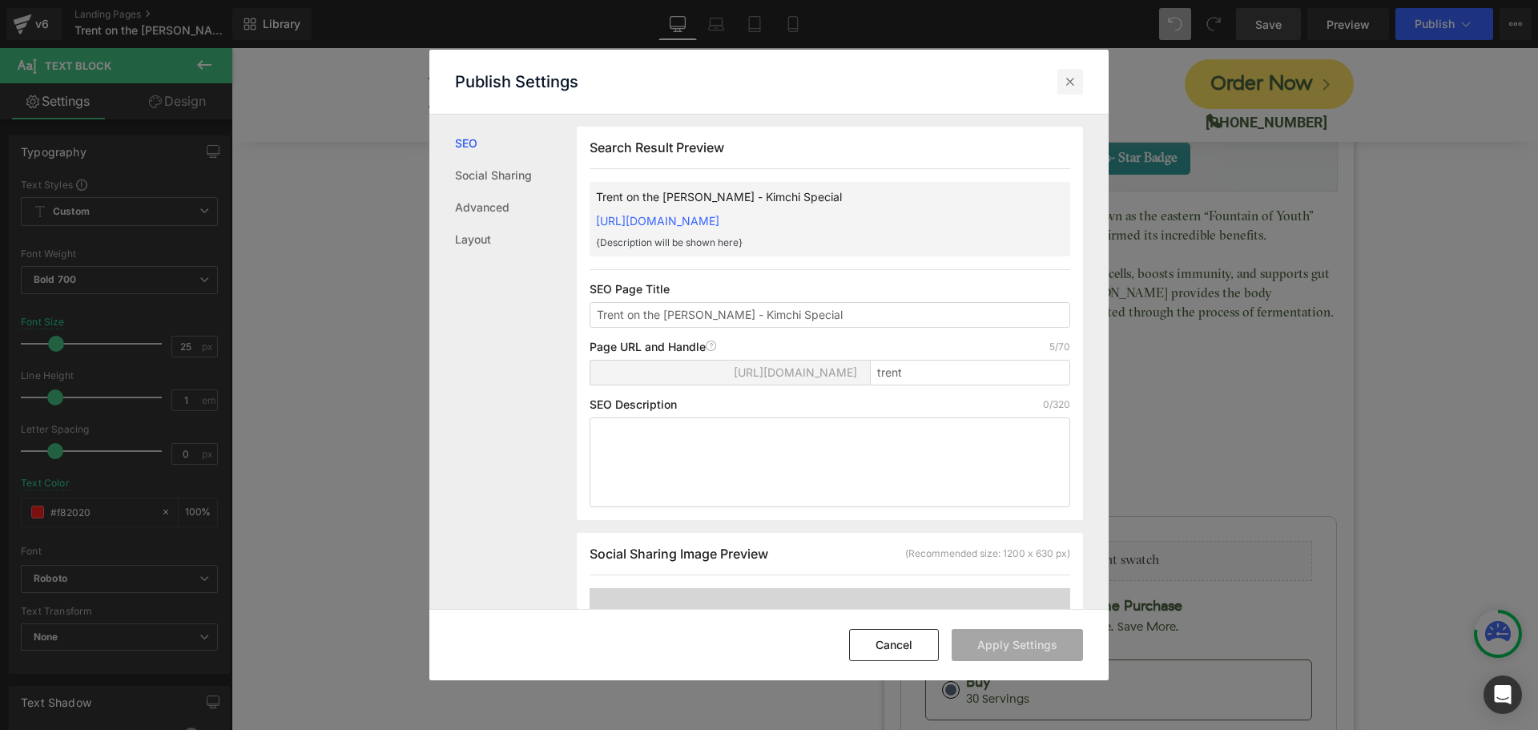
click at [1076, 84] on icon at bounding box center [1070, 82] width 16 height 16
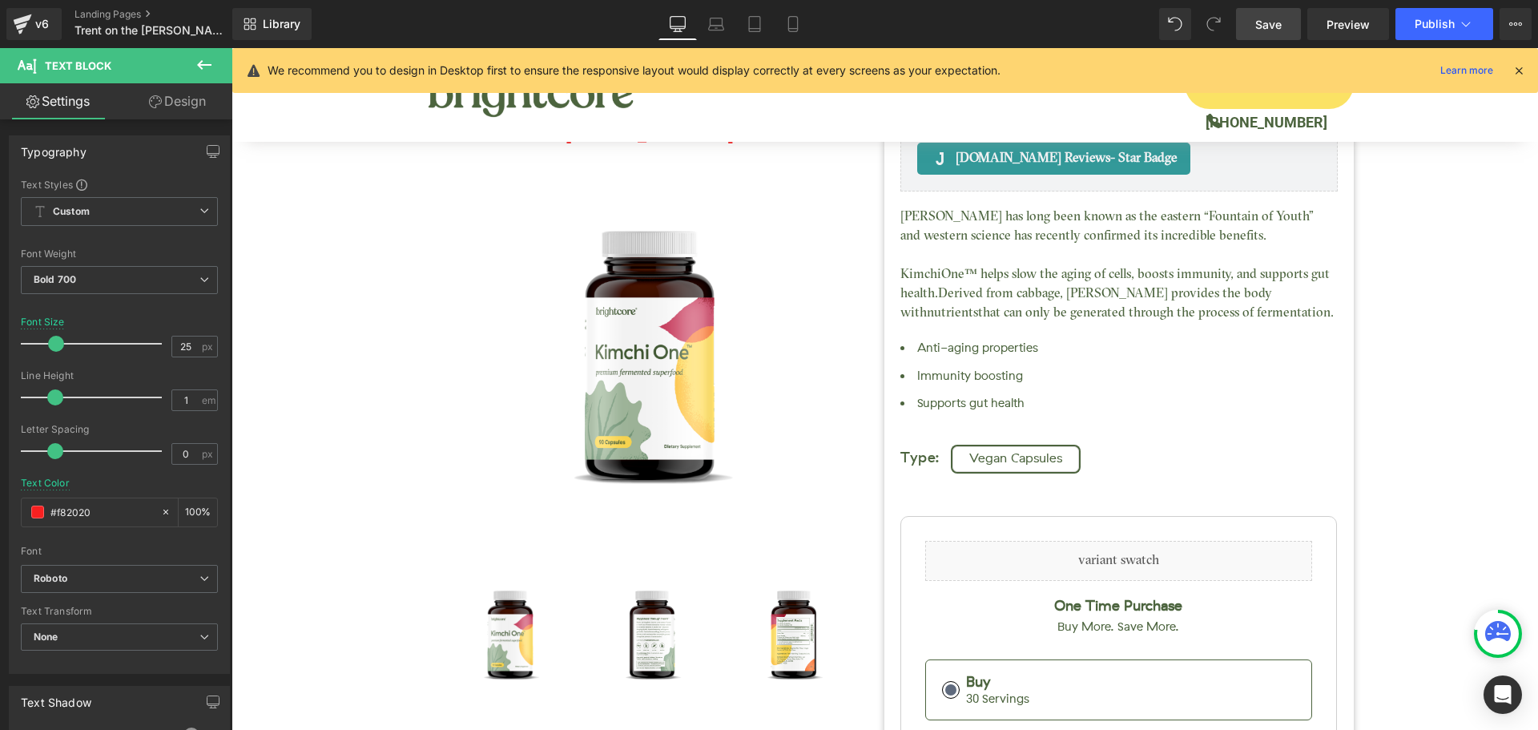
click at [1520, 67] on icon at bounding box center [1518, 70] width 14 height 14
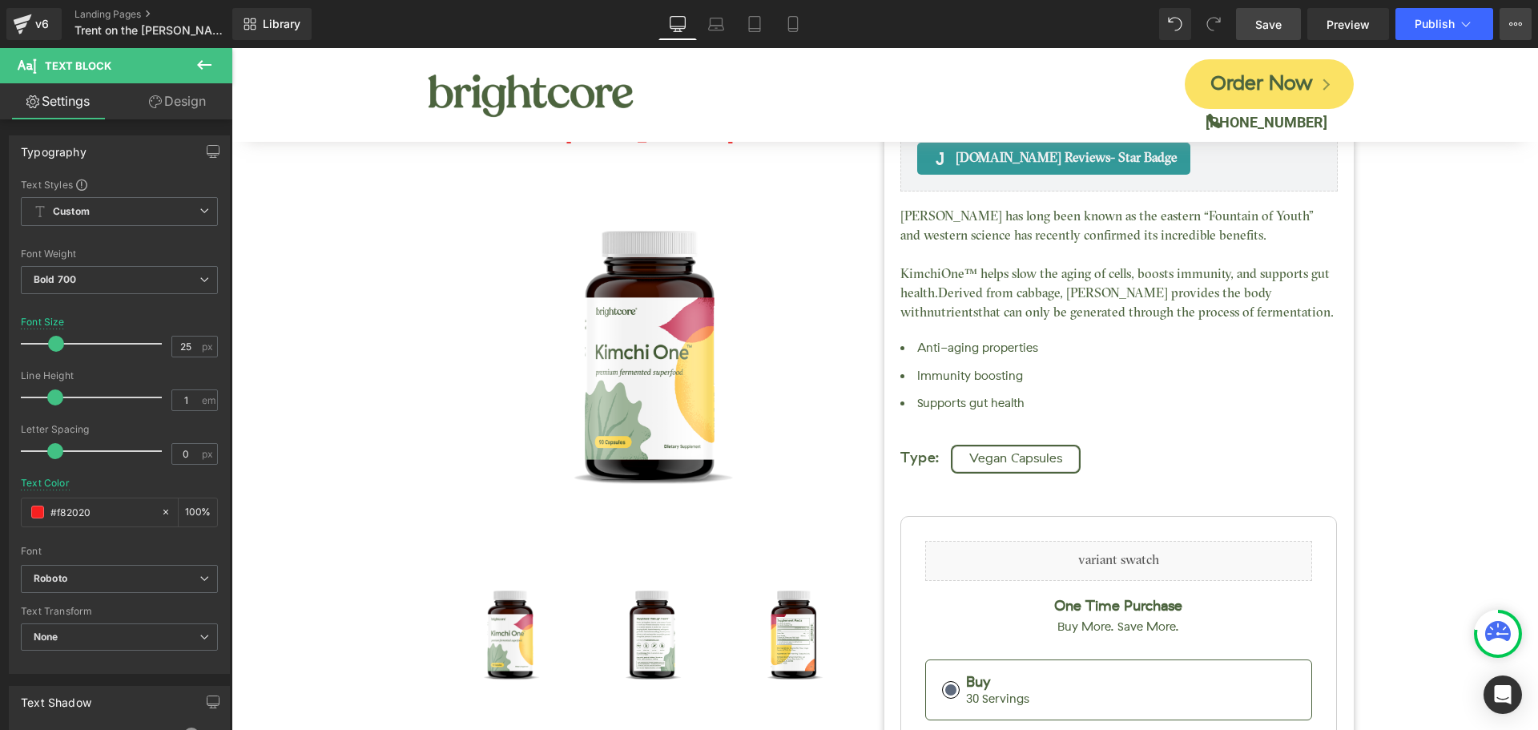
click at [1516, 12] on button "View Live Page View with current Template Save Template to Library Schedule Pub…" at bounding box center [1515, 24] width 32 height 32
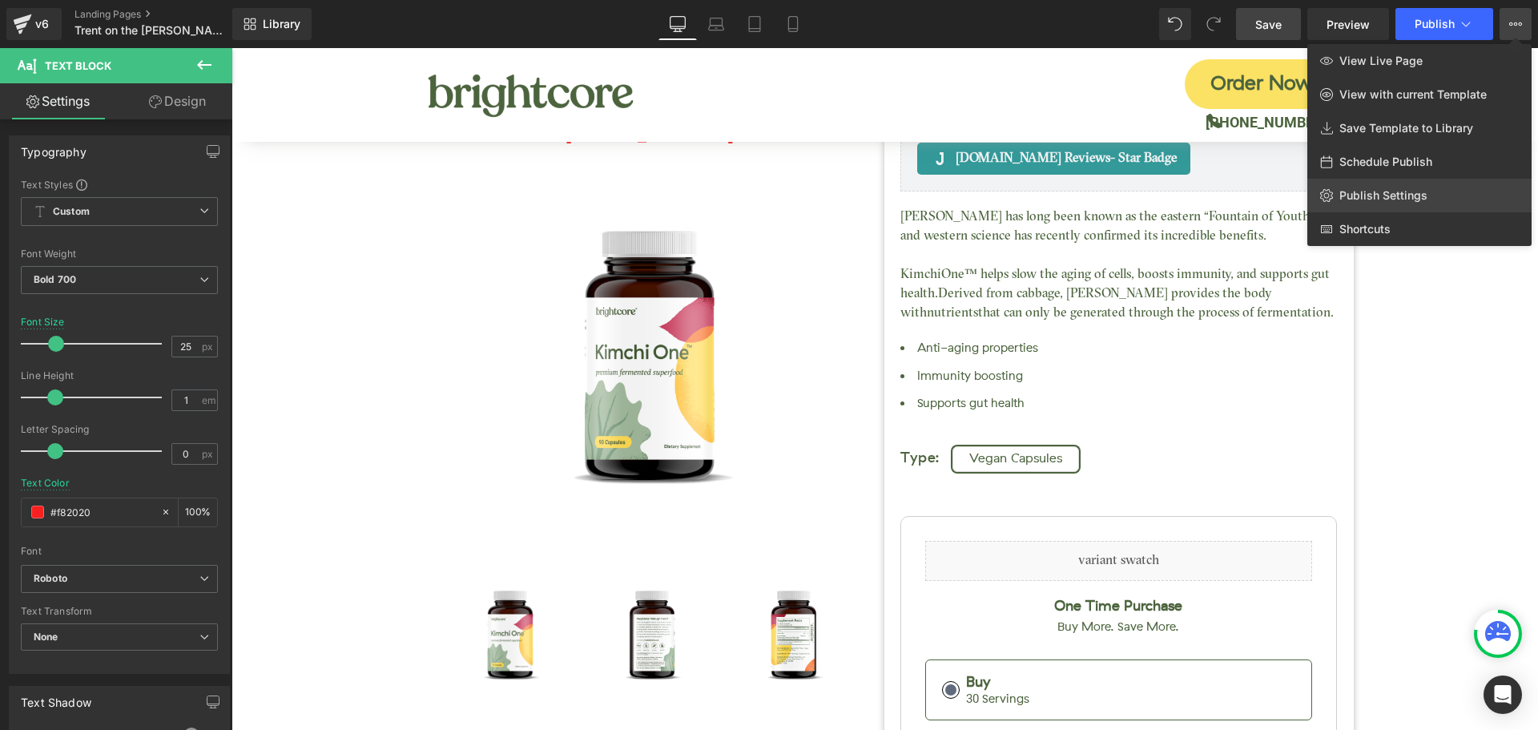
click at [1358, 186] on link "Publish Settings" at bounding box center [1419, 196] width 224 height 34
